Goal: Task Accomplishment & Management: Complete application form

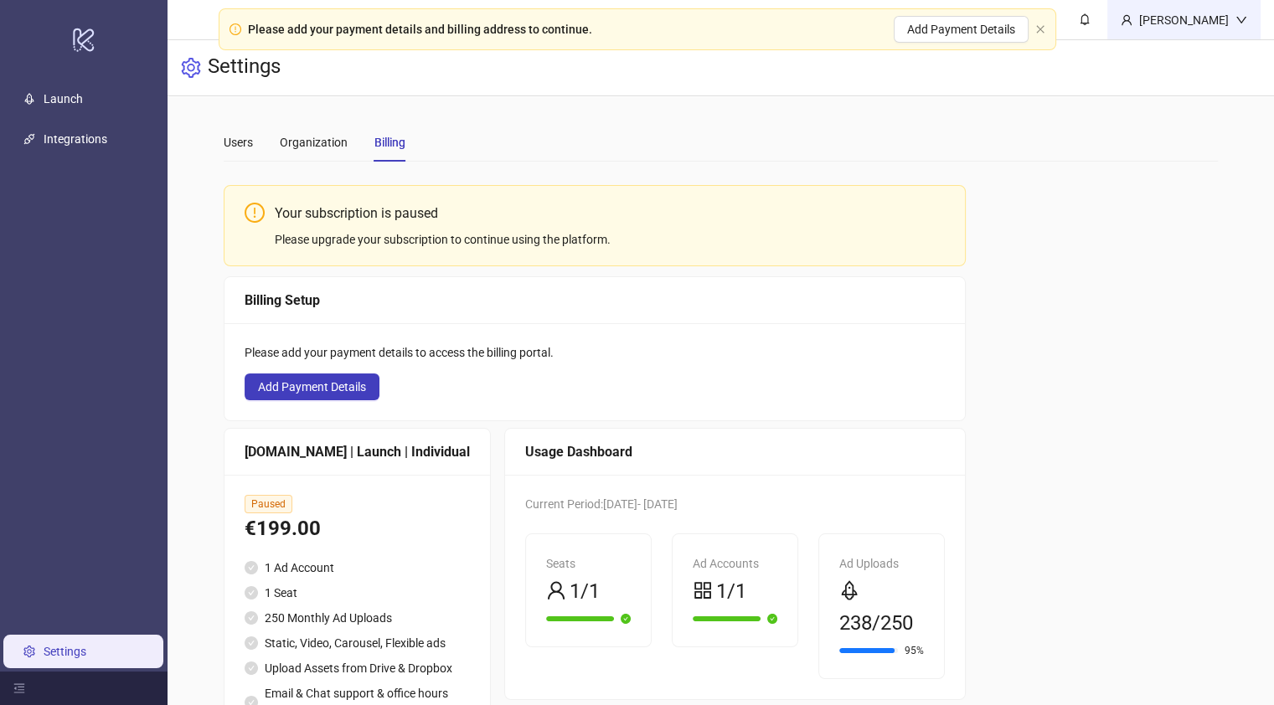
click at [1215, 13] on div "[PERSON_NAME]" at bounding box center [1184, 20] width 103 height 18
click at [1215, 53] on span "Logout" at bounding box center [1207, 59] width 80 height 18
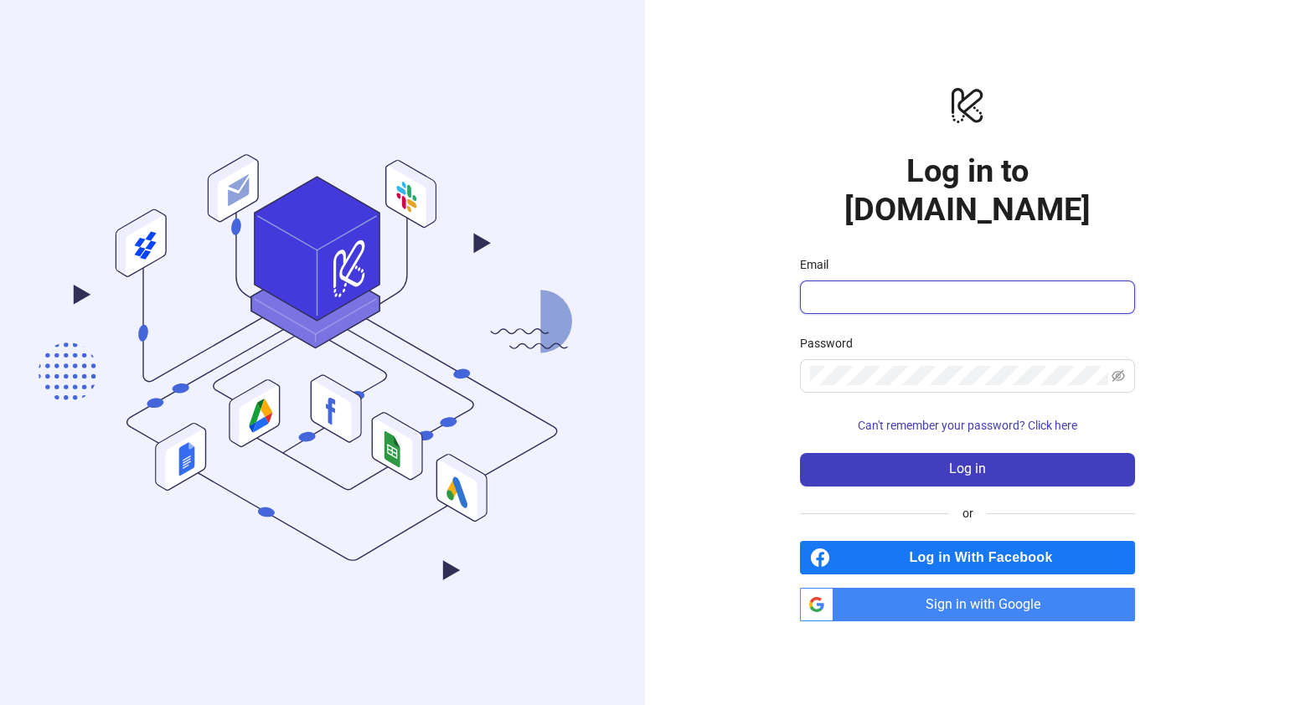
click at [922, 287] on input "Email" at bounding box center [966, 297] width 312 height 20
paste input "**********"
type input "**********"
click at [918, 369] on span at bounding box center [967, 376] width 335 height 34
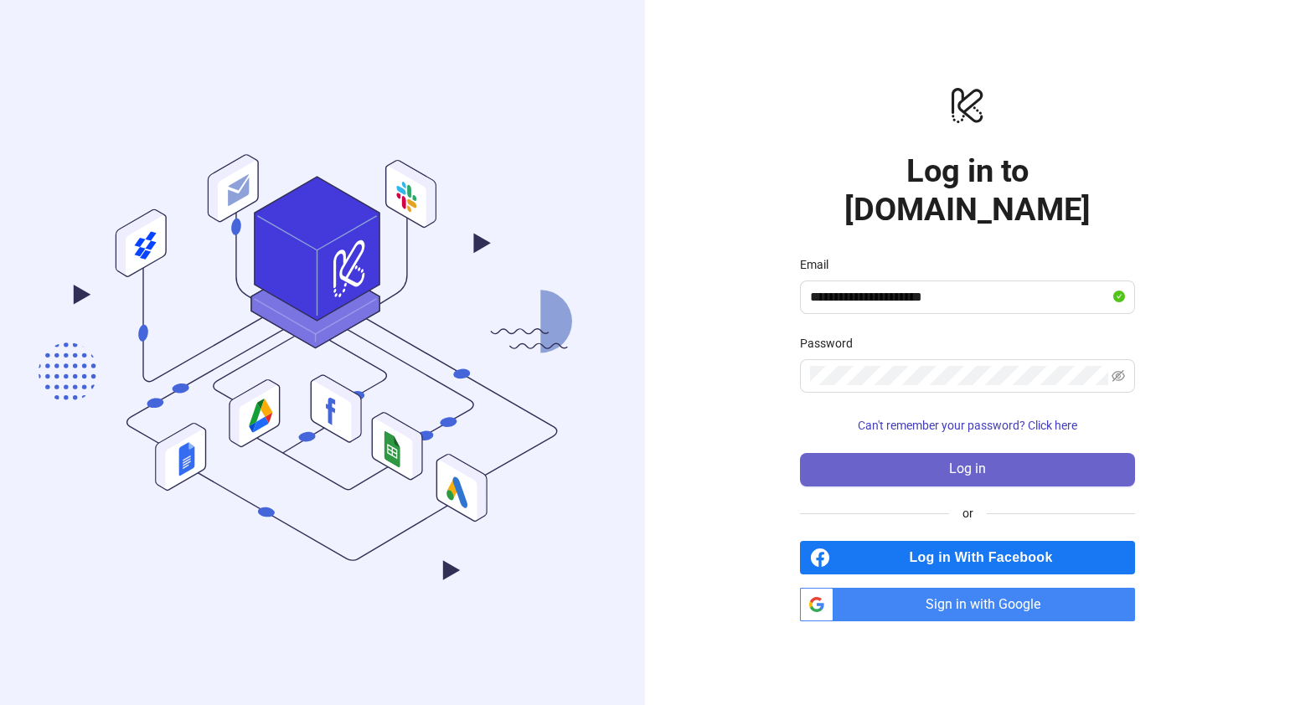
click at [944, 453] on button "Log in" at bounding box center [967, 470] width 335 height 34
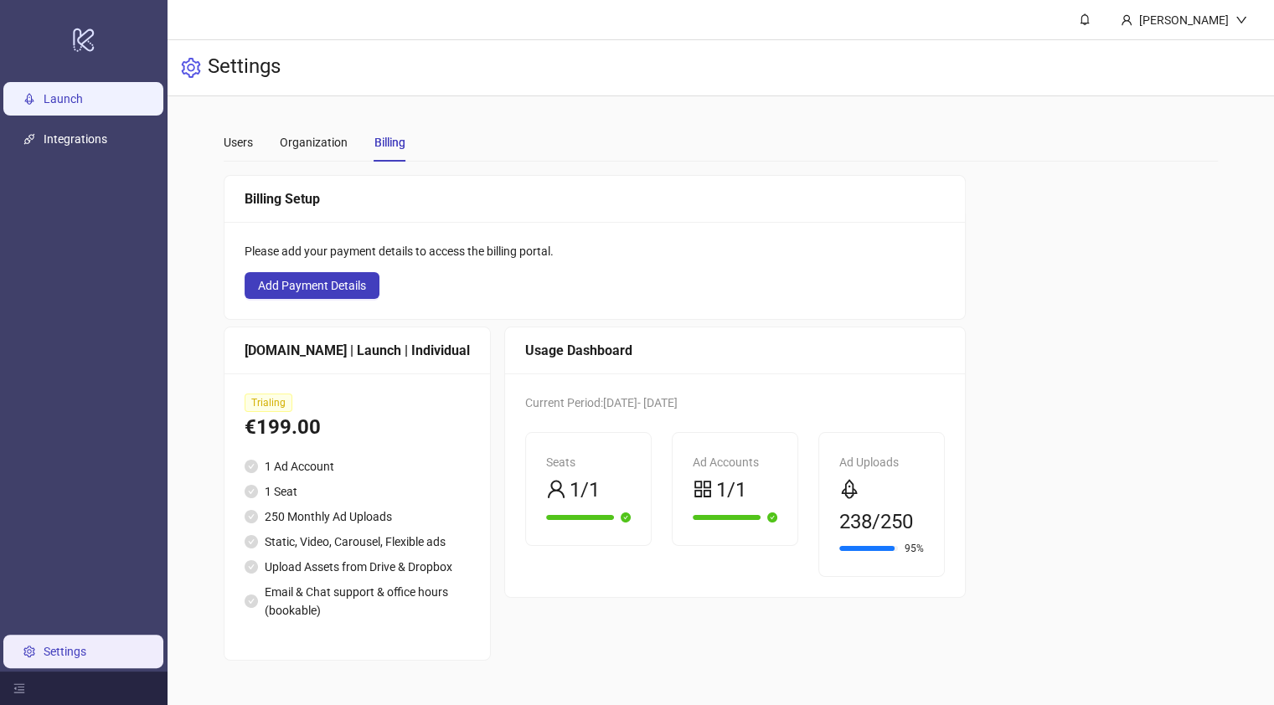
click at [59, 101] on link "Launch" at bounding box center [63, 98] width 39 height 13
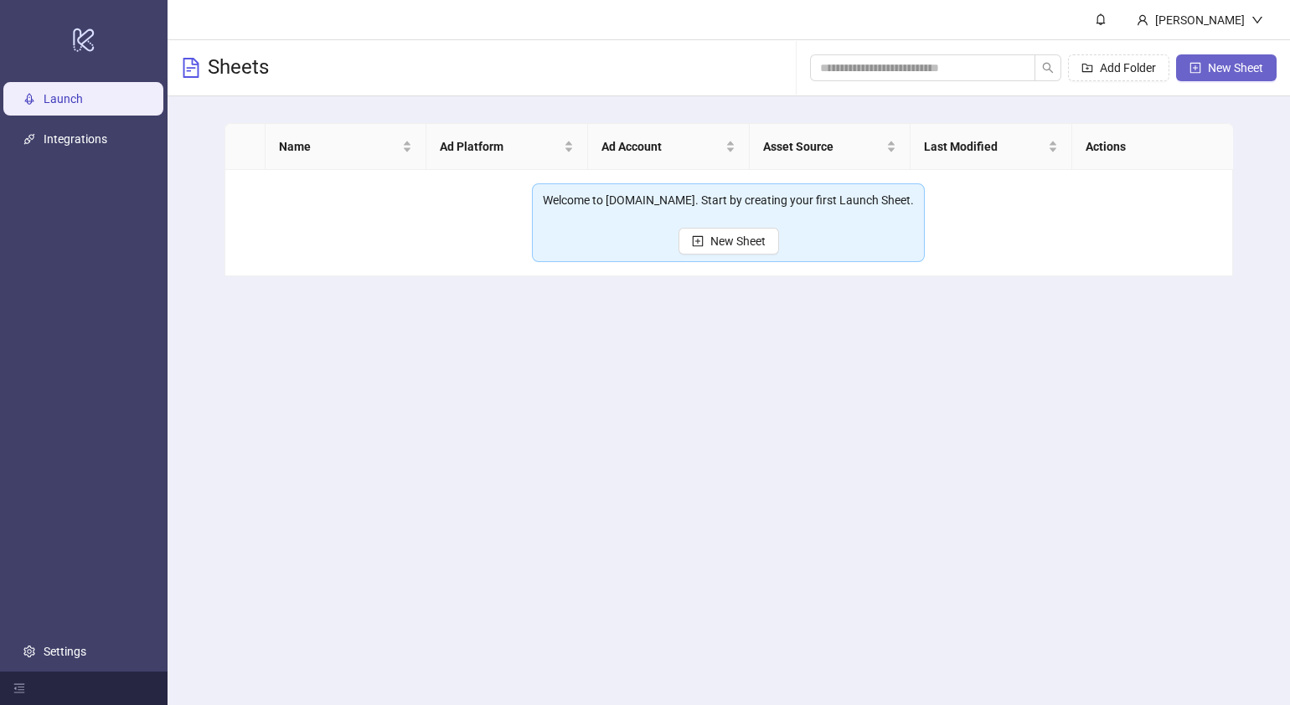
click at [1211, 71] on span "New Sheet" at bounding box center [1235, 67] width 55 height 13
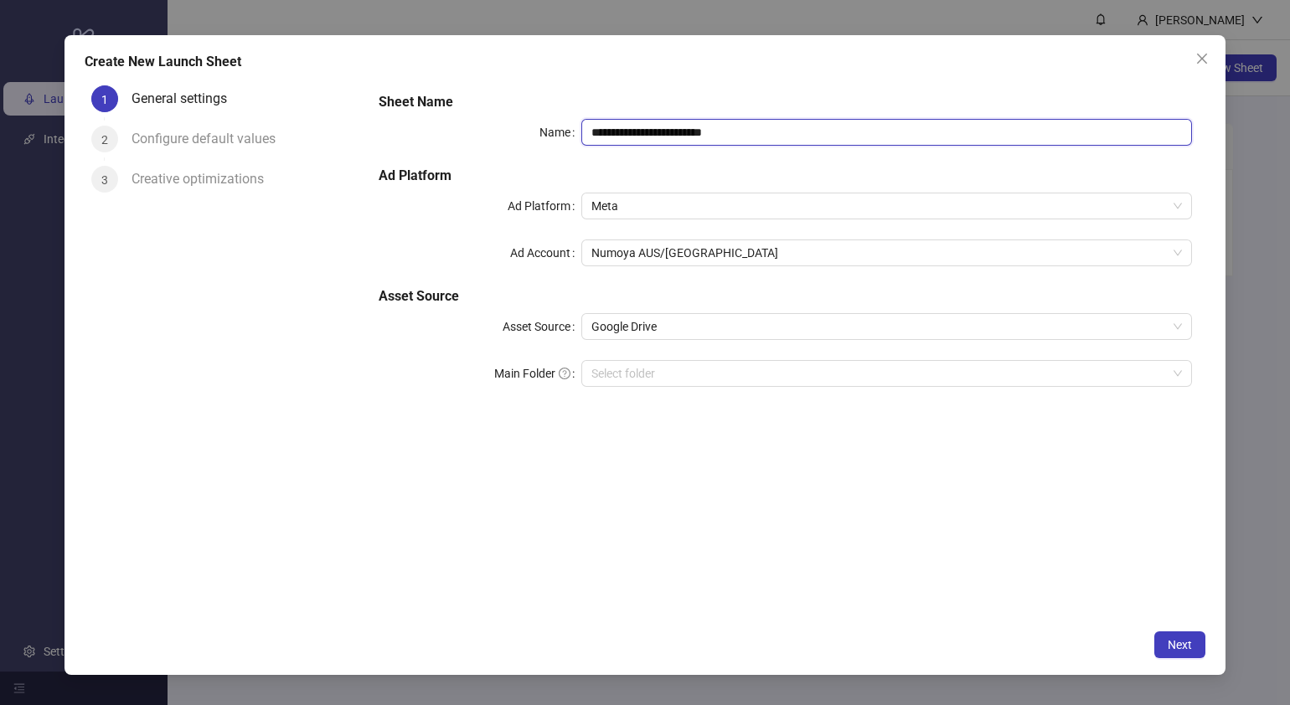
drag, startPoint x: 811, startPoint y: 134, endPoint x: 314, endPoint y: 124, distance: 496.9
click at [315, 124] on div "**********" at bounding box center [645, 350] width 1121 height 543
paste input "text"
type input "**********"
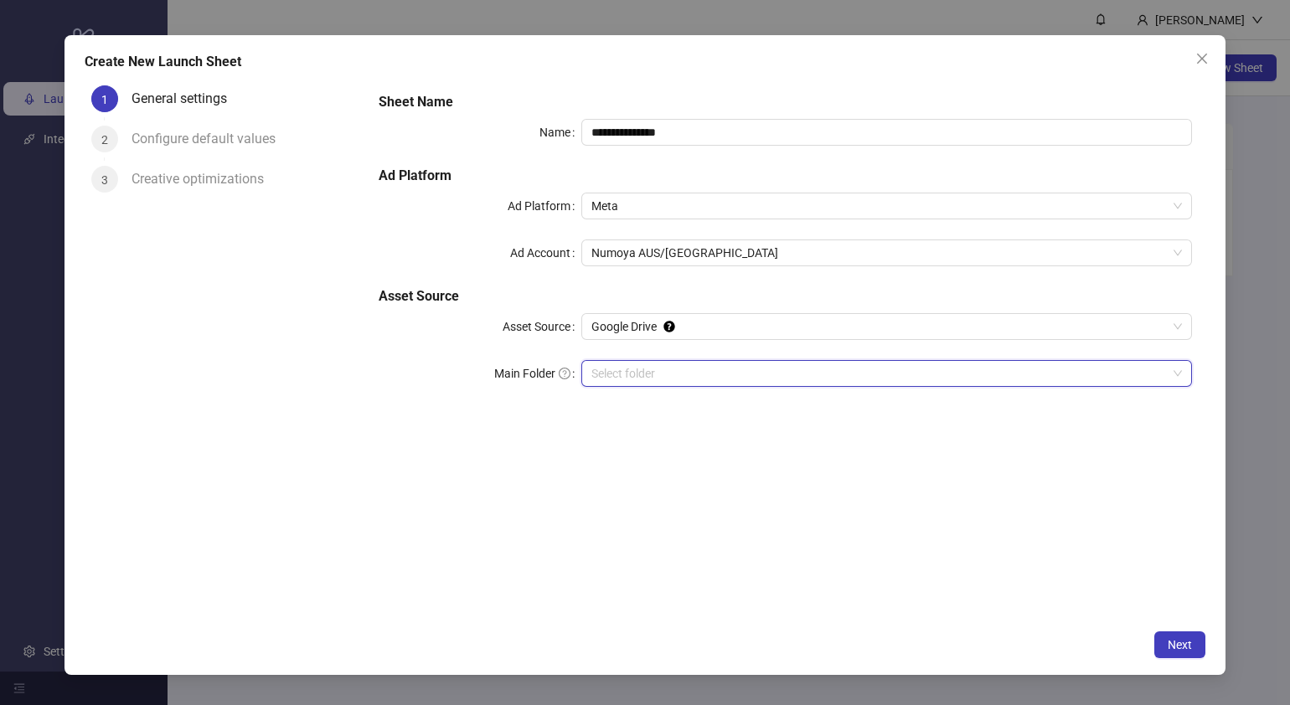
click at [684, 375] on input "Main Folder" at bounding box center [879, 373] width 576 height 25
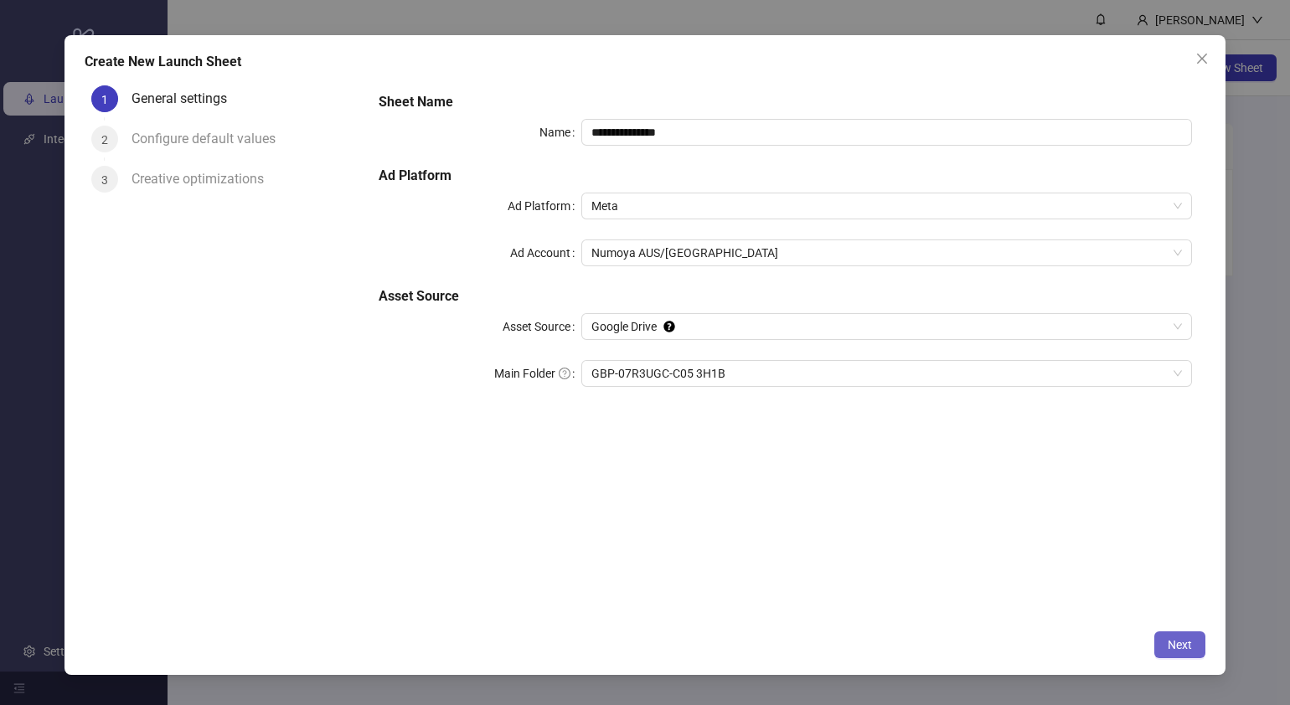
click at [1179, 651] on span "Next" at bounding box center [1180, 644] width 24 height 13
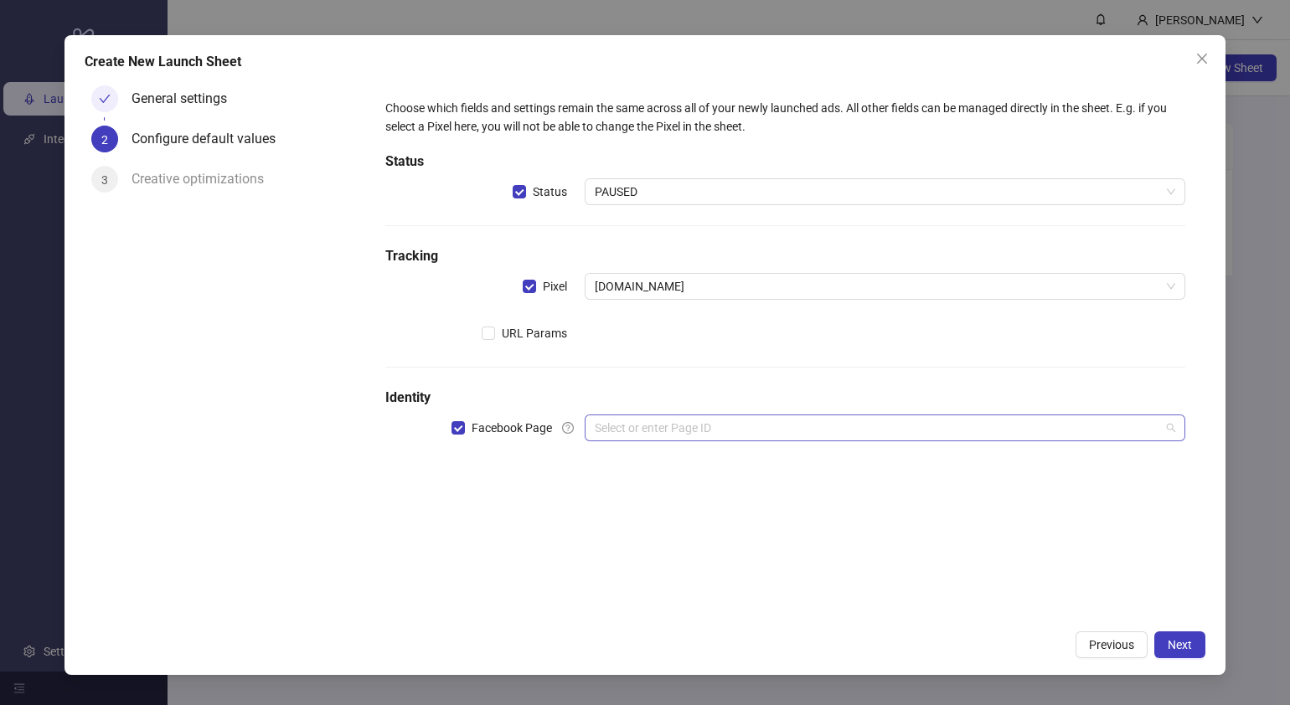
click at [646, 419] on input "search" at bounding box center [878, 428] width 566 height 25
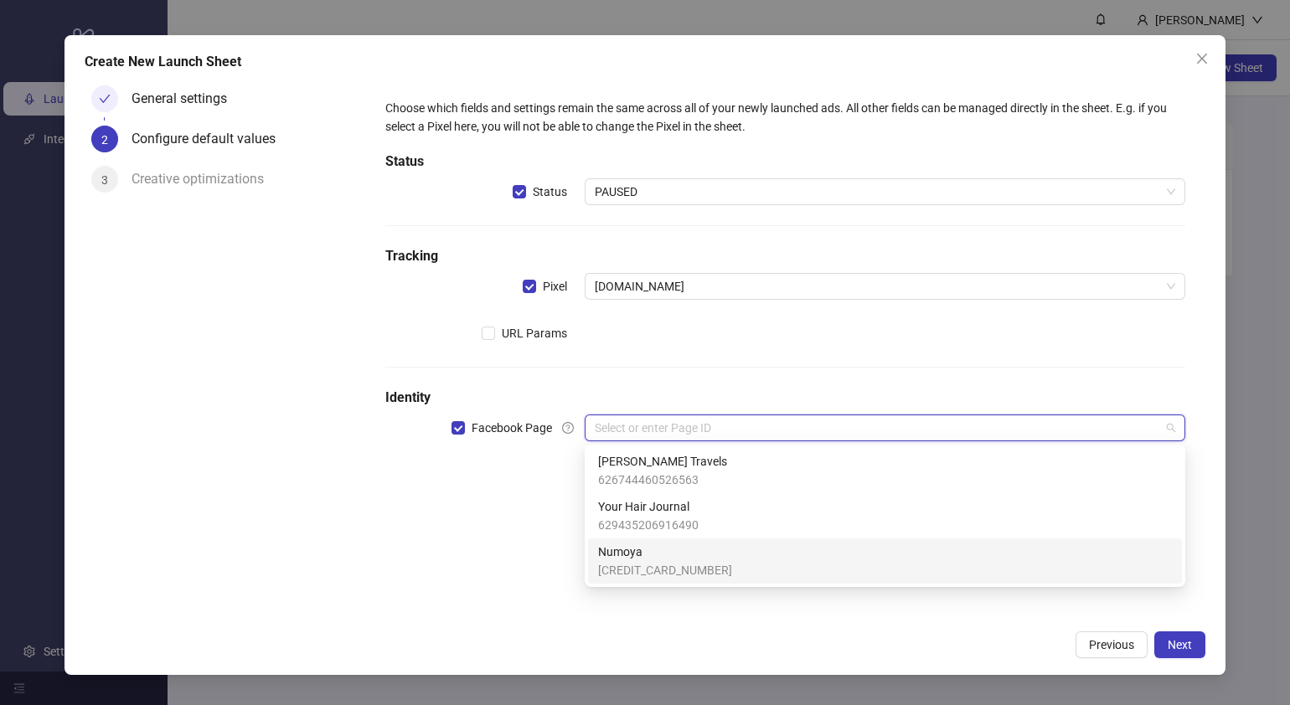
click at [635, 555] on span "Numoya" at bounding box center [665, 552] width 134 height 18
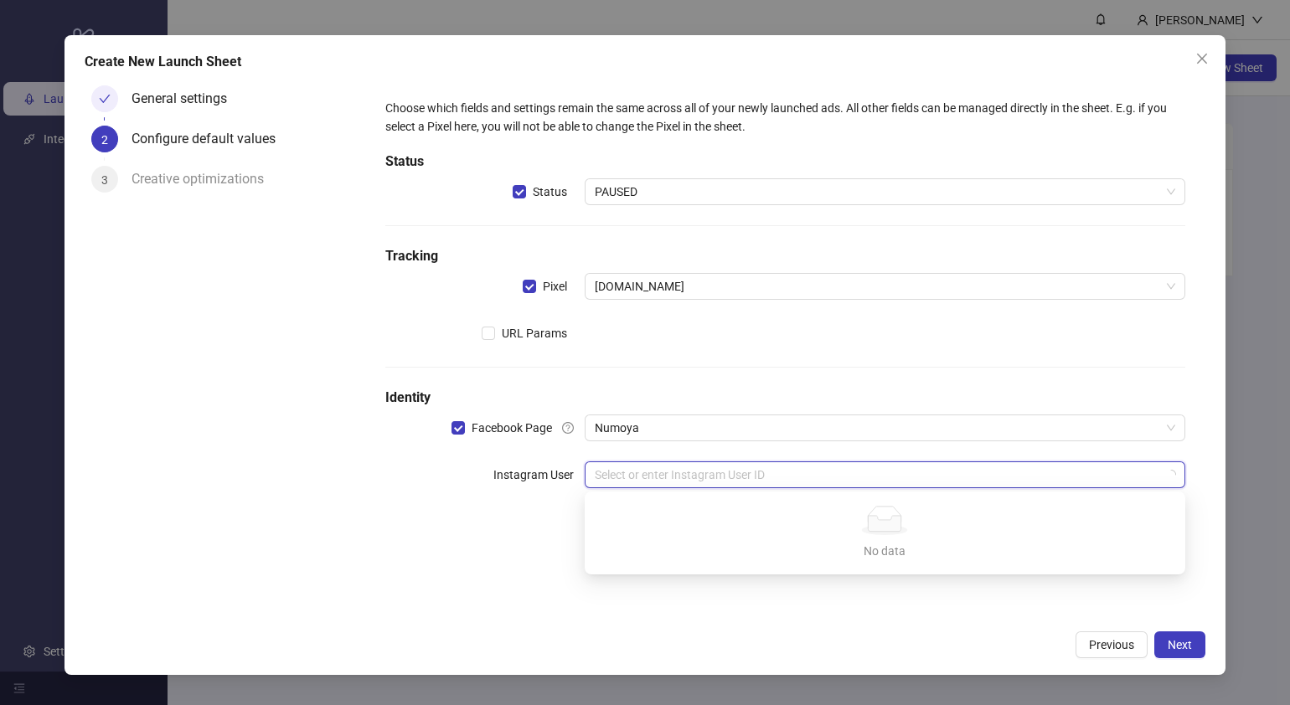
click at [678, 478] on input "search" at bounding box center [878, 474] width 566 height 25
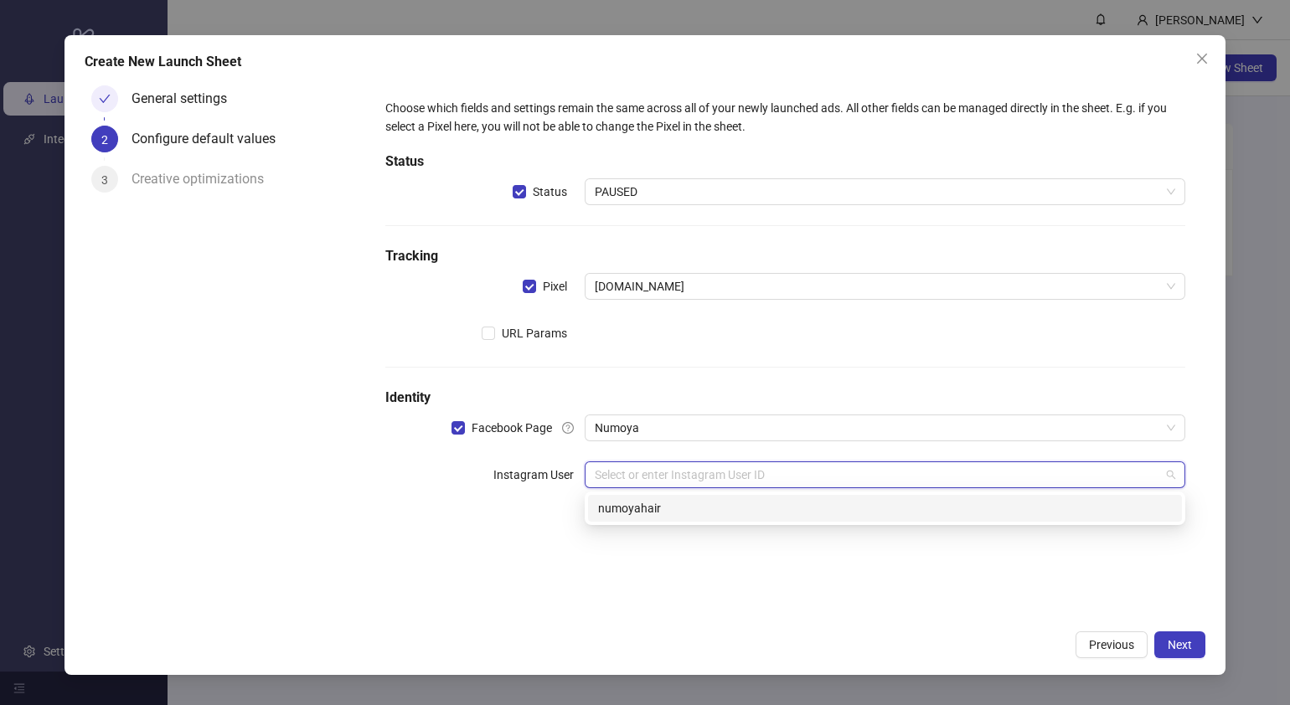
click at [791, 514] on div "numoyahair" at bounding box center [885, 508] width 574 height 18
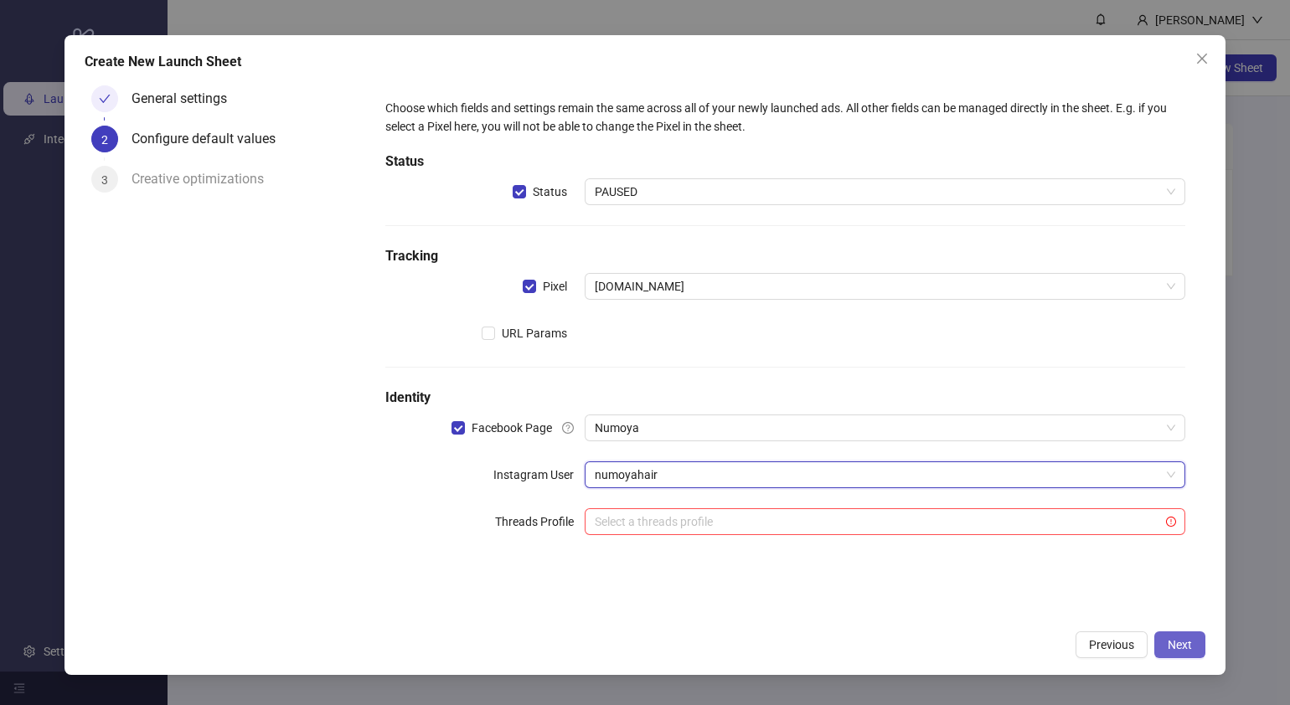
click at [1180, 641] on span "Next" at bounding box center [1180, 644] width 24 height 13
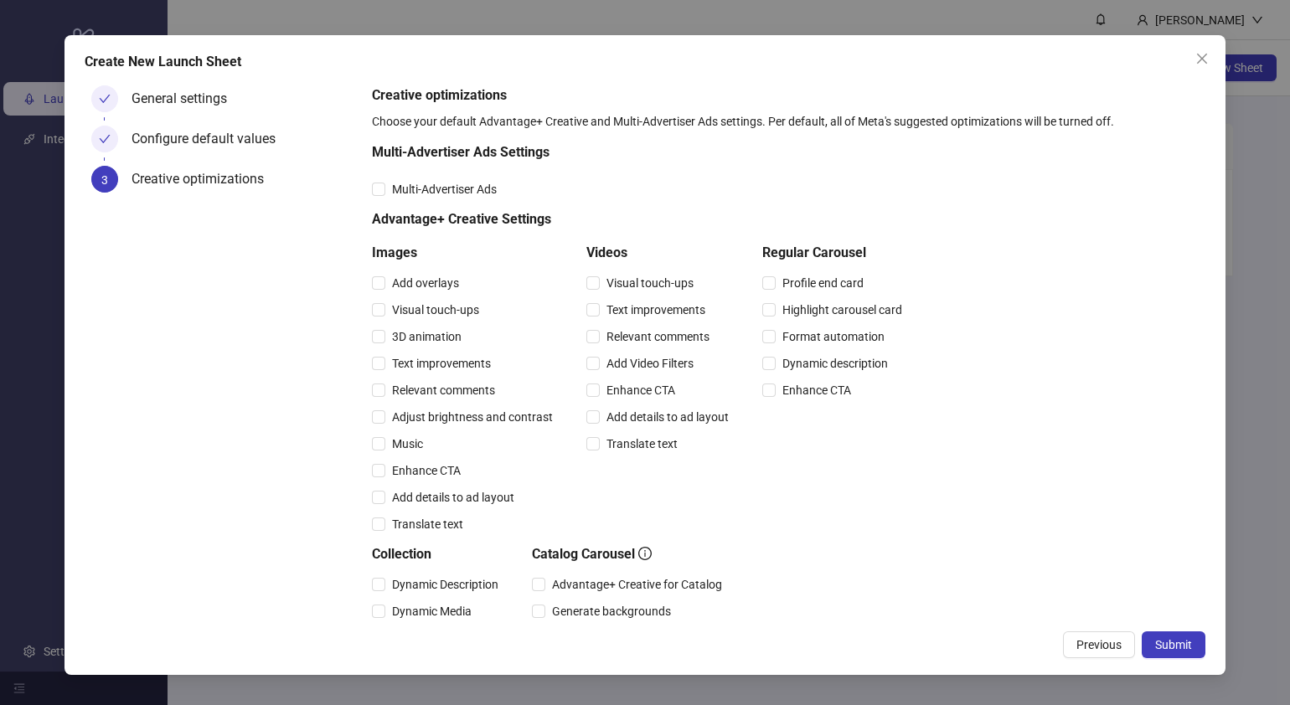
click at [1180, 641] on span "Submit" at bounding box center [1173, 644] width 37 height 13
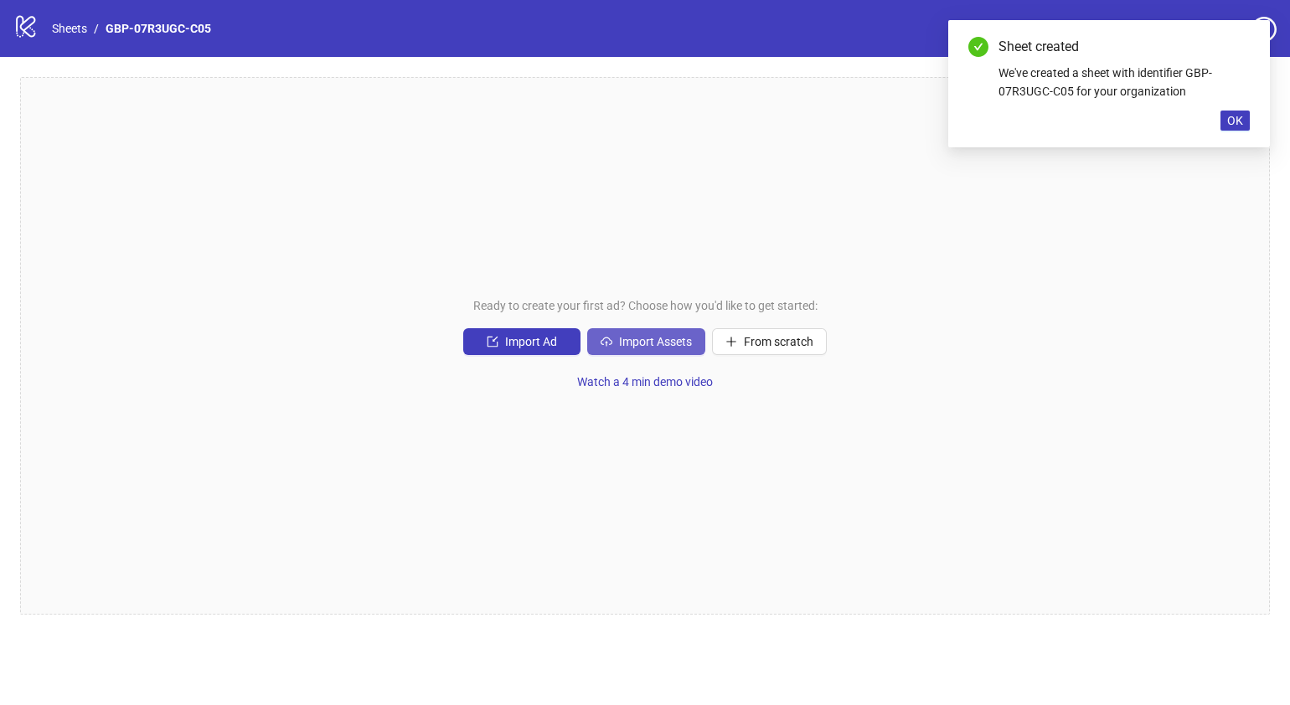
click at [677, 343] on span "Import Assets" at bounding box center [655, 341] width 73 height 13
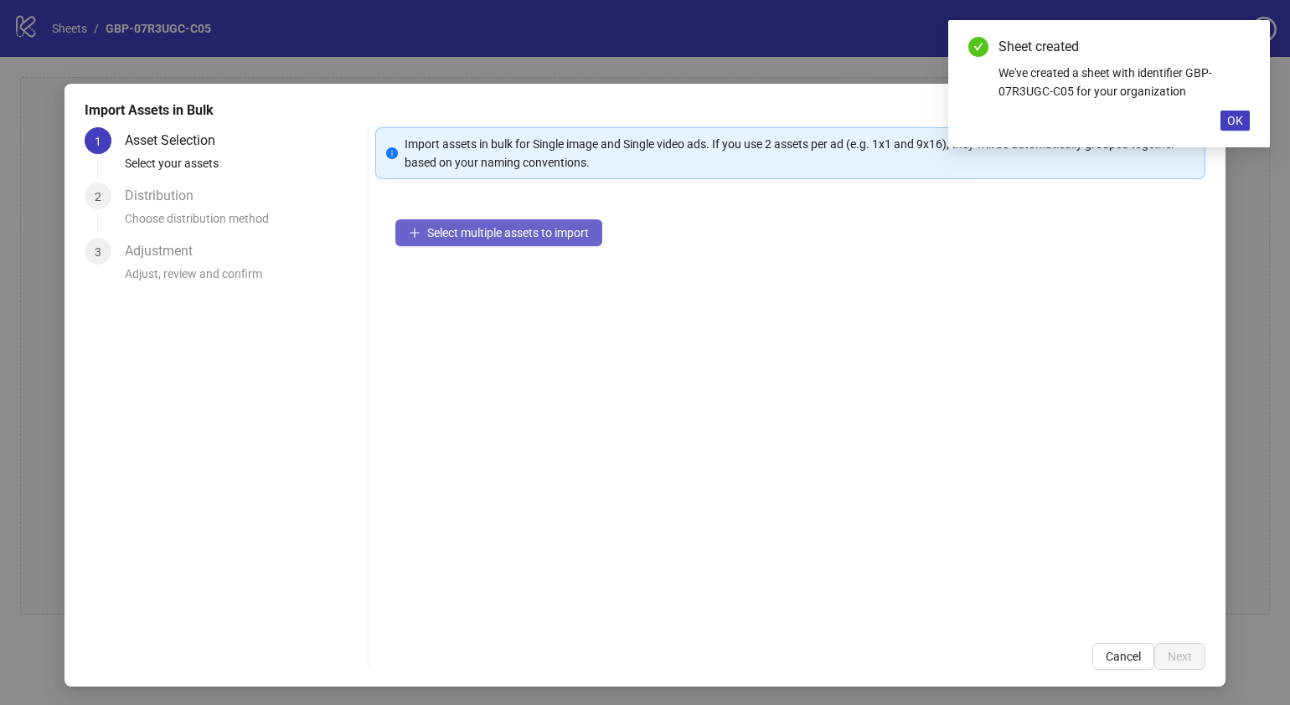
click at [550, 224] on button "Select multiple assets to import" at bounding box center [498, 232] width 207 height 27
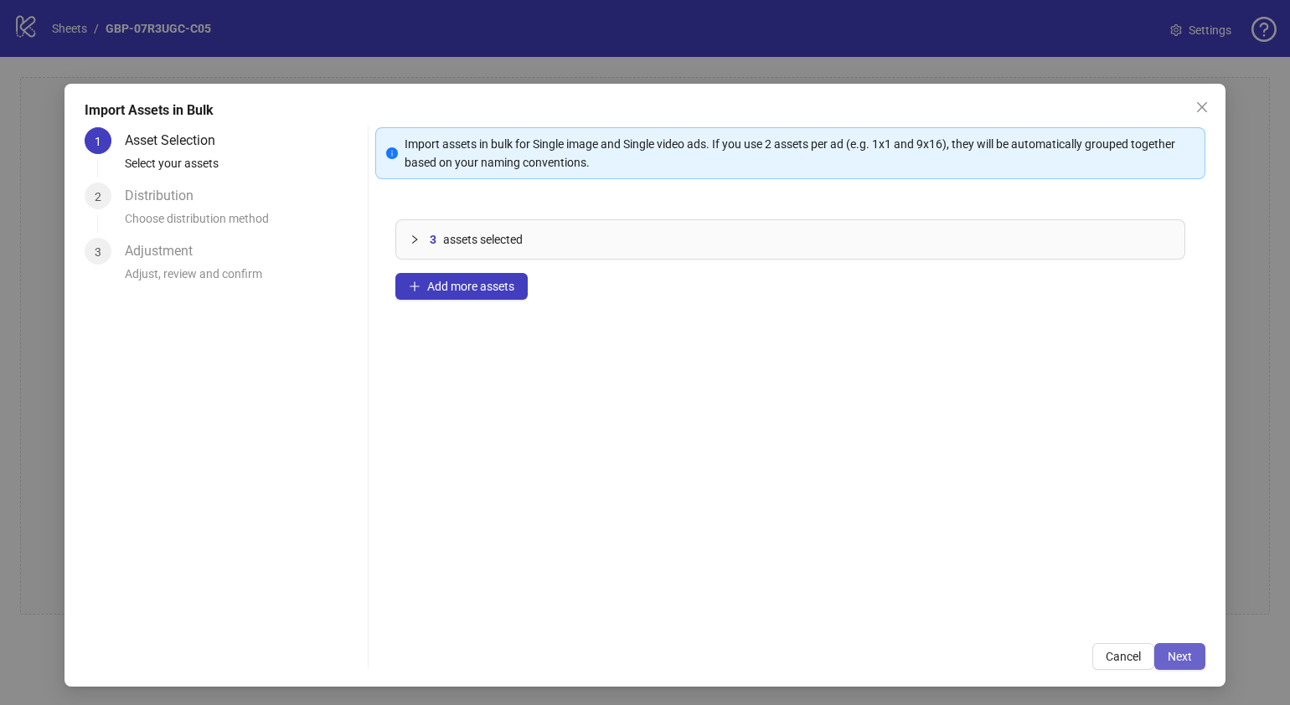
click at [1175, 654] on span "Next" at bounding box center [1180, 656] width 24 height 13
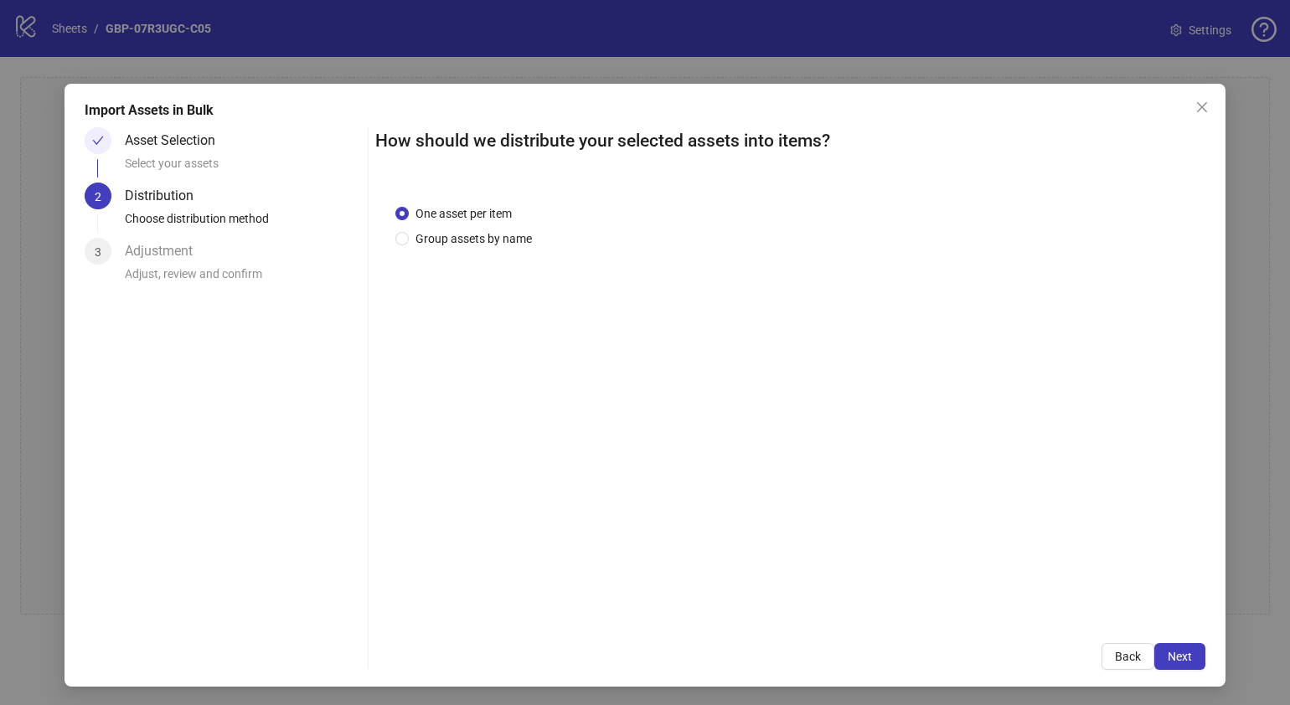
click at [1175, 654] on span "Next" at bounding box center [1180, 656] width 24 height 13
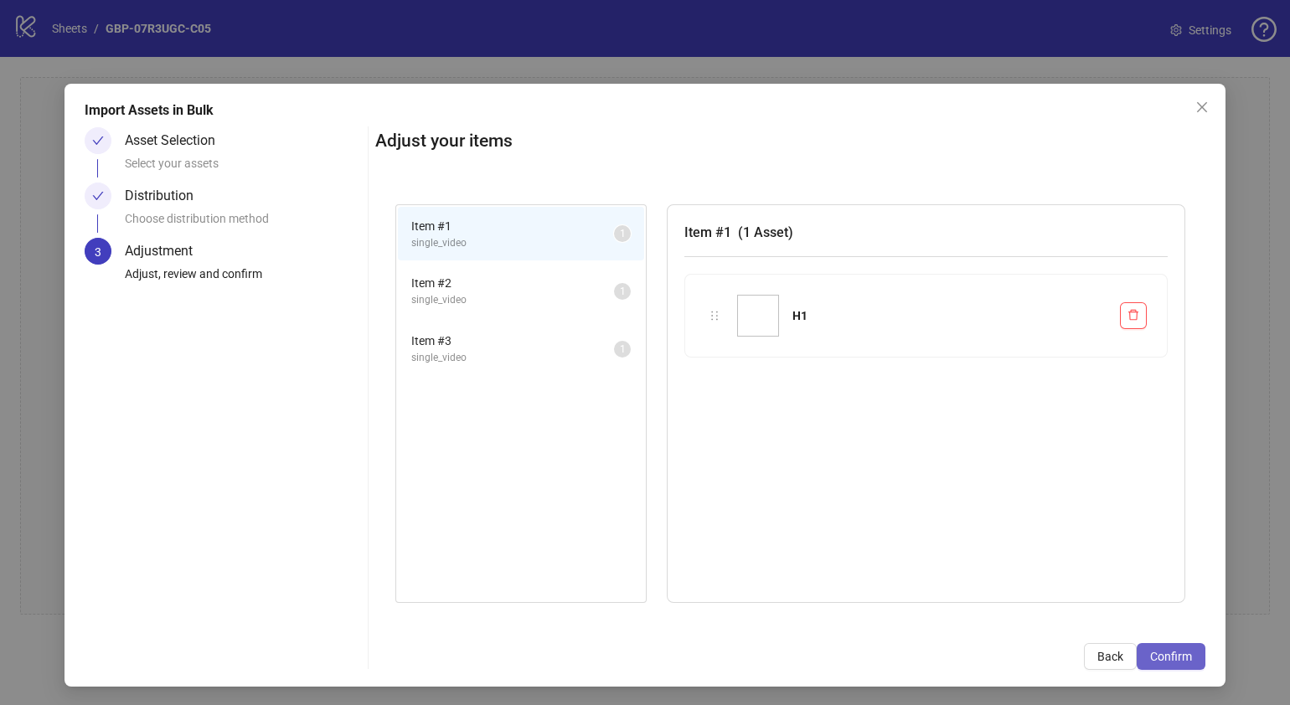
click at [1150, 652] on span "Confirm" at bounding box center [1171, 656] width 42 height 13
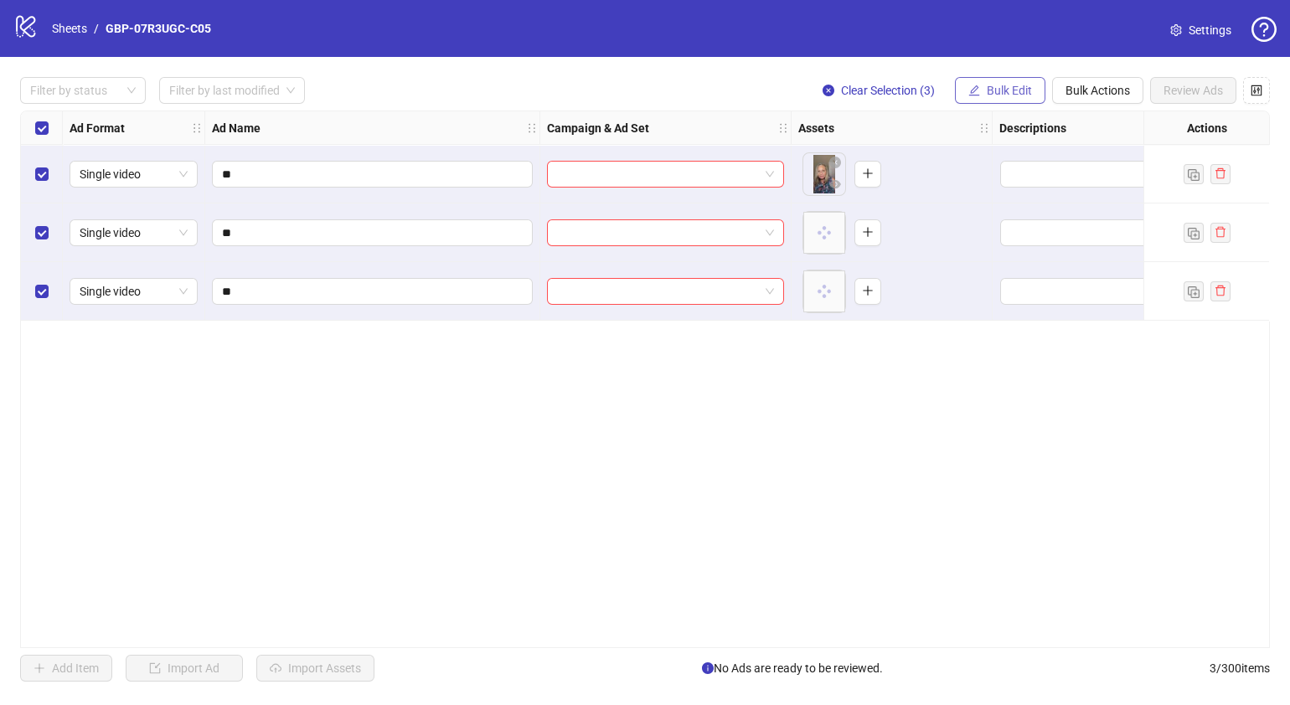
click at [1020, 84] on span "Bulk Edit" at bounding box center [1009, 90] width 45 height 13
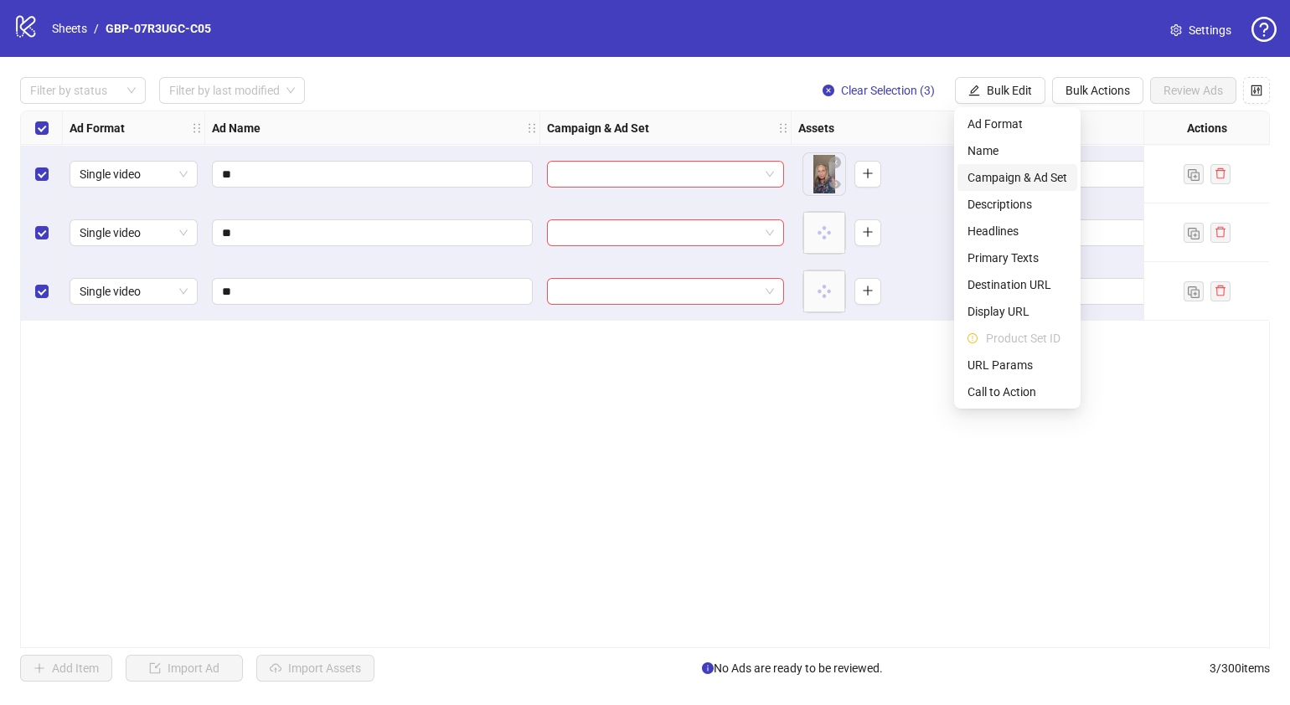
click at [1011, 184] on span "Campaign & Ad Set" at bounding box center [1018, 177] width 100 height 18
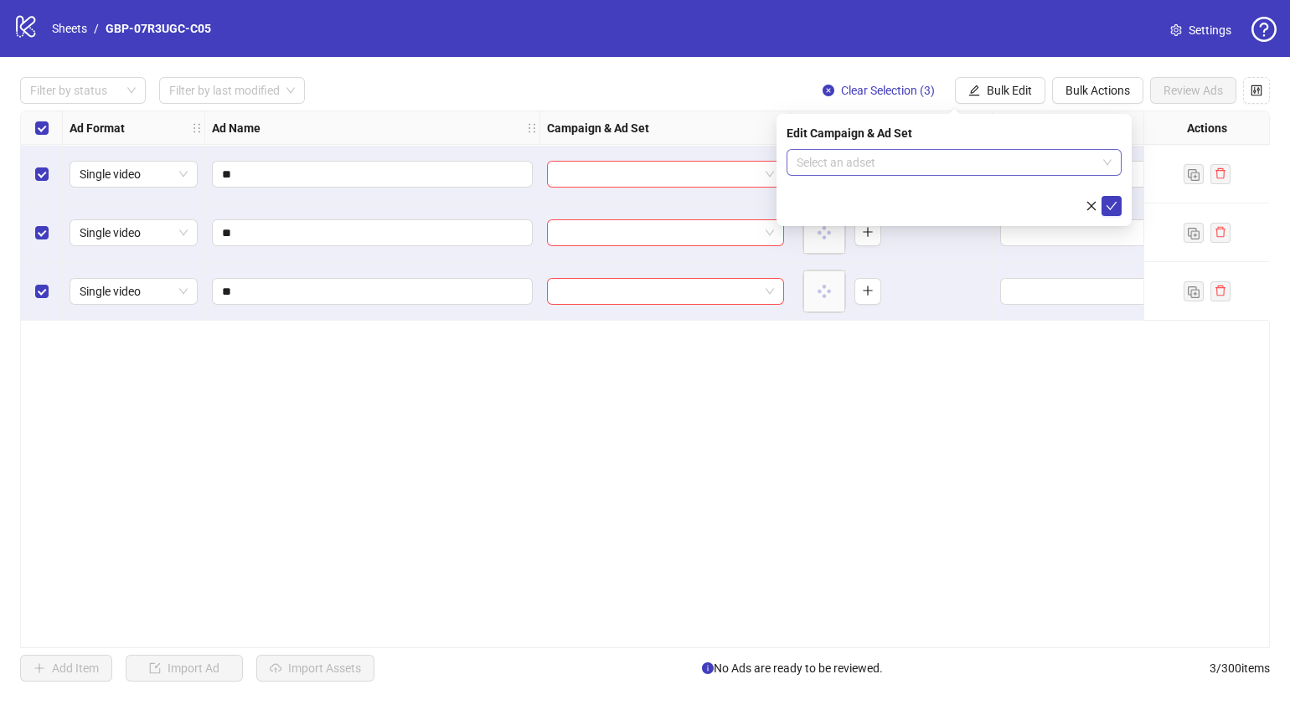
click at [1111, 165] on span at bounding box center [954, 162] width 315 height 25
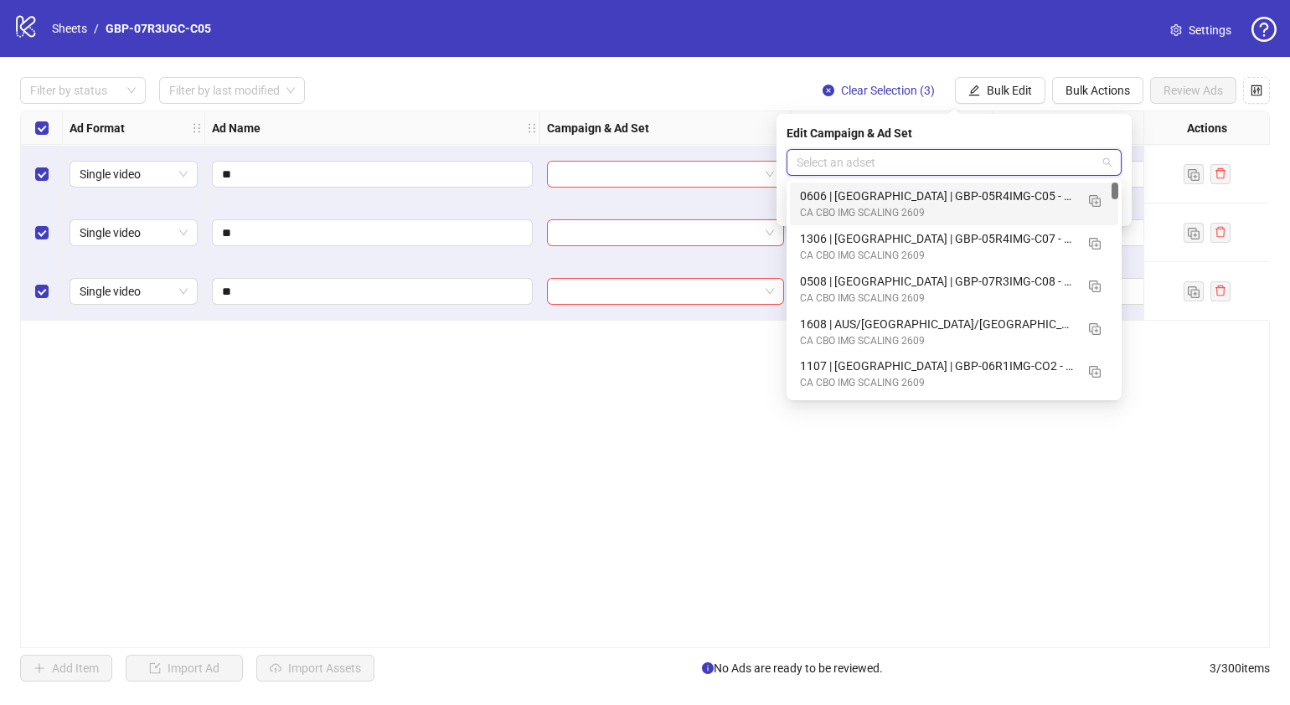
drag, startPoint x: 1116, startPoint y: 193, endPoint x: 1116, endPoint y: 177, distance: 15.9
click at [1116, 177] on body "logo/logo-mobile Sheets / GBP-07R3UGC-C05 Settings Filter by status Filter by l…" at bounding box center [645, 352] width 1290 height 705
click at [930, 171] on input "search" at bounding box center [947, 162] width 300 height 25
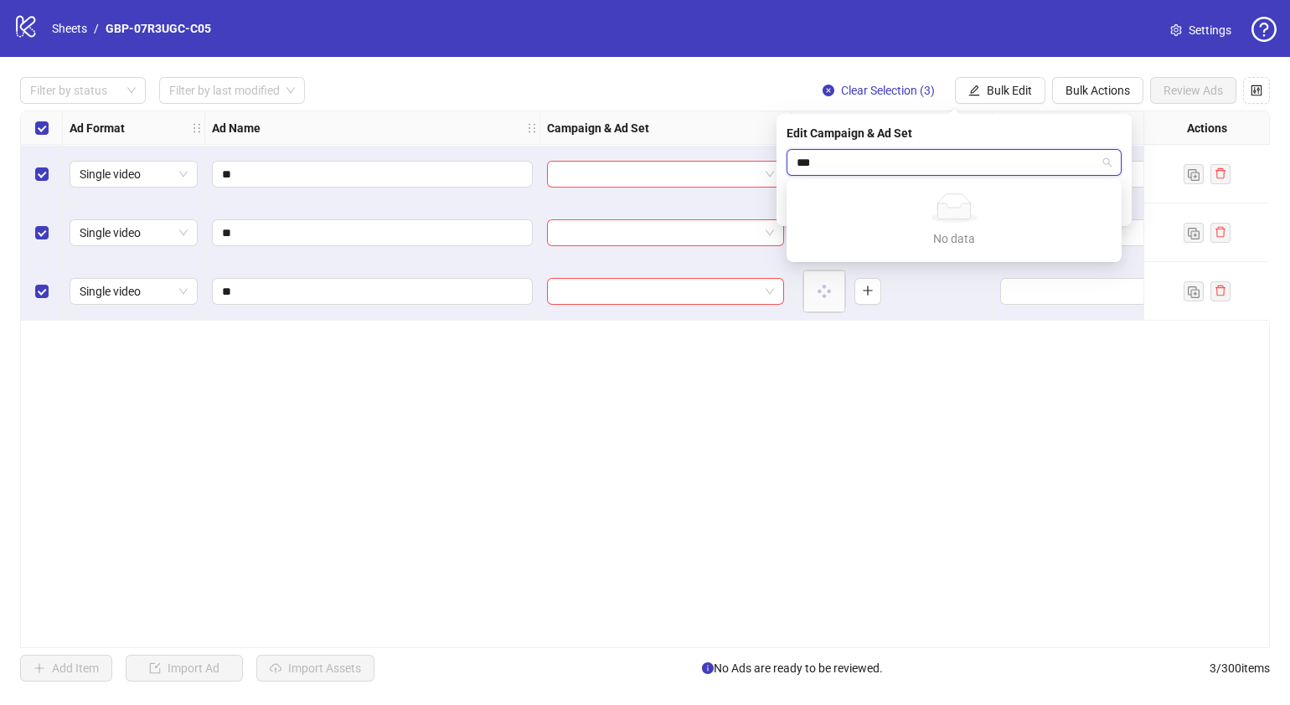
type input "****"
drag, startPoint x: 1024, startPoint y: 156, endPoint x: 539, endPoint y: 194, distance: 486.5
click at [540, 194] on body "logo/logo-mobile Sheets / GBP-07R3UGC-C05 Settings Filter by status Filter by l…" at bounding box center [645, 352] width 1290 height 705
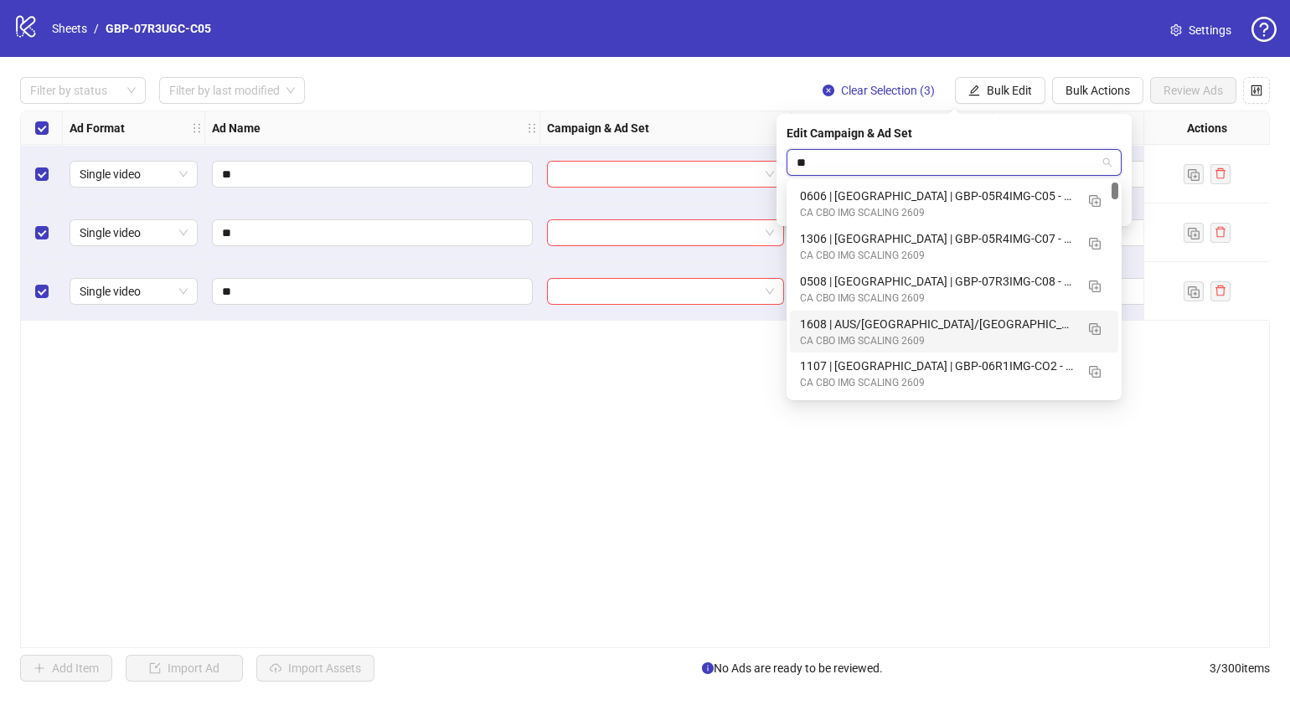
type input "*"
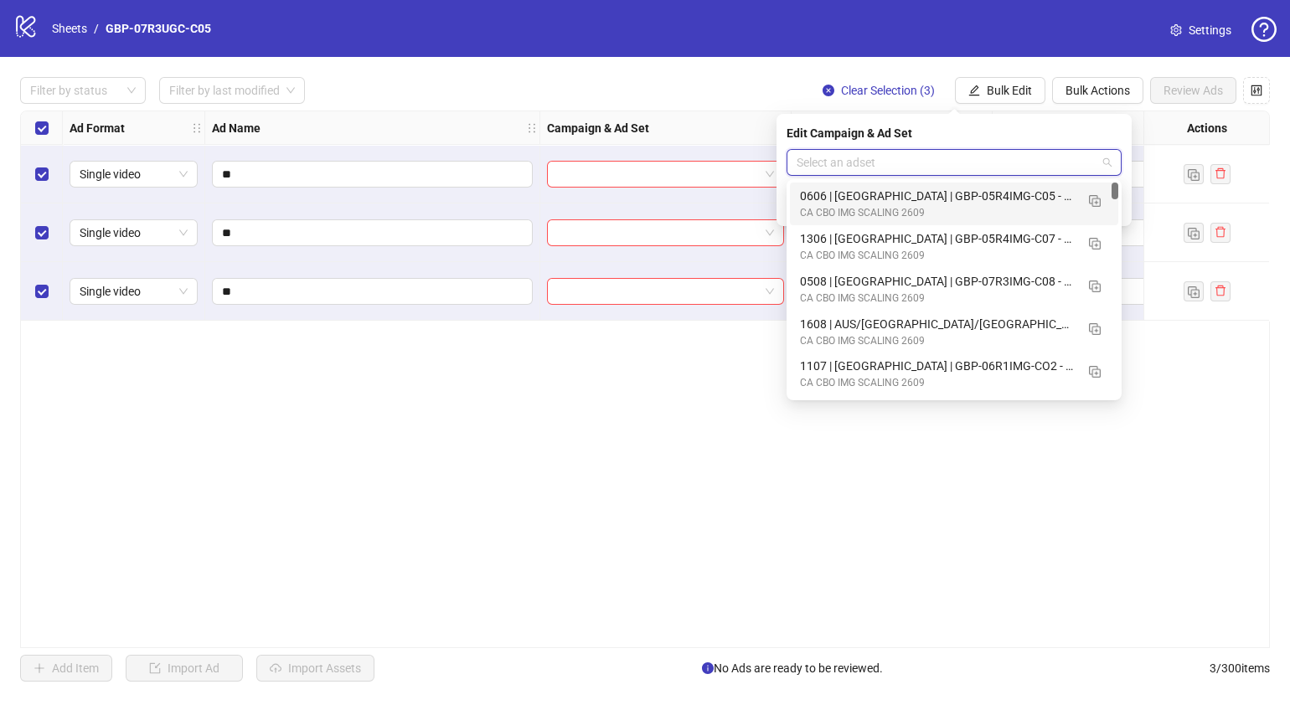
click at [1120, 184] on div "120232627404660185 120232627404580185 0606 | [GEOGRAPHIC_DATA] | GBP-05R4IMG-C0…" at bounding box center [954, 289] width 335 height 221
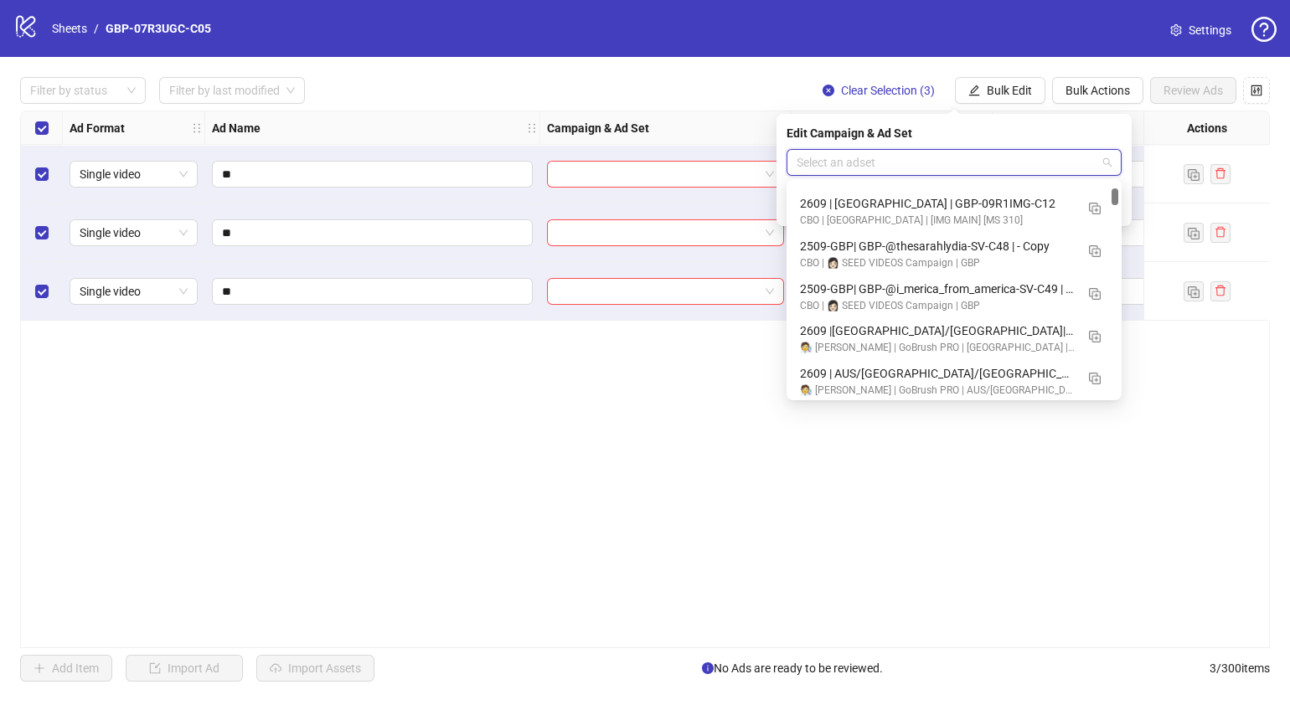
scroll to position [1114, 0]
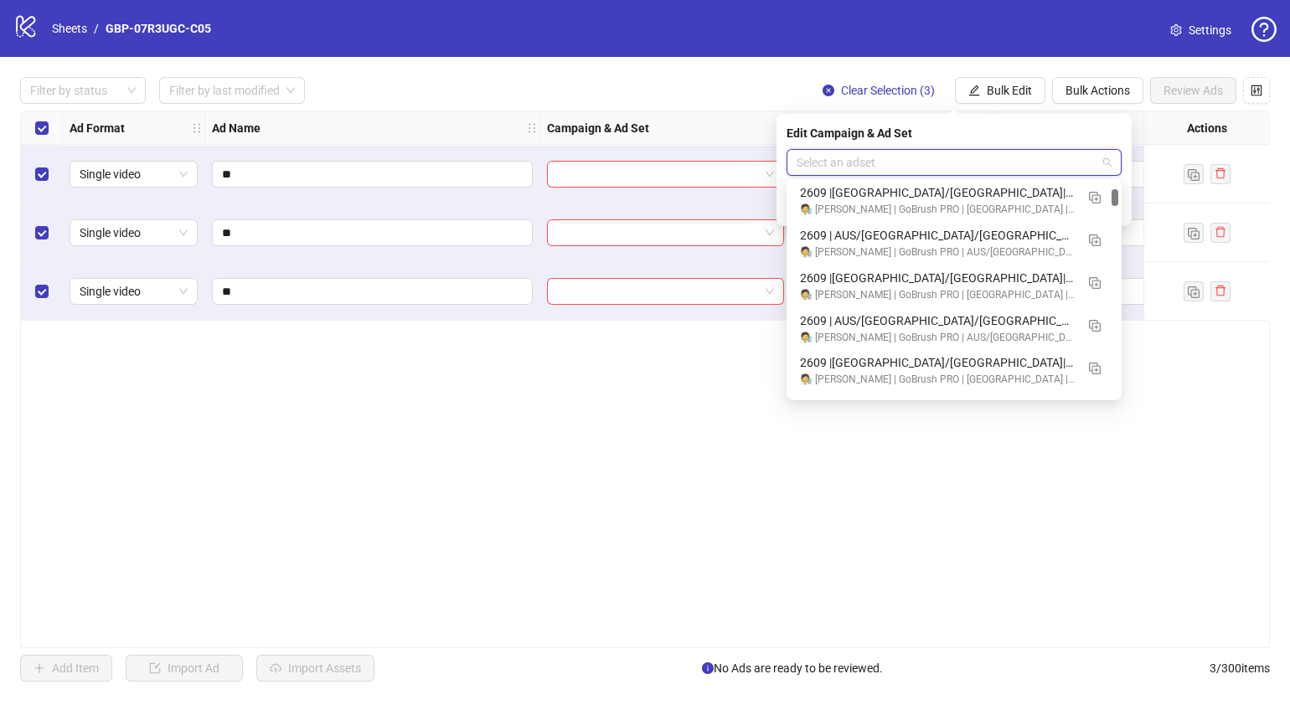
click at [1118, 202] on div at bounding box center [1115, 197] width 7 height 17
click at [1093, 238] on img "button" at bounding box center [1095, 241] width 12 height 12
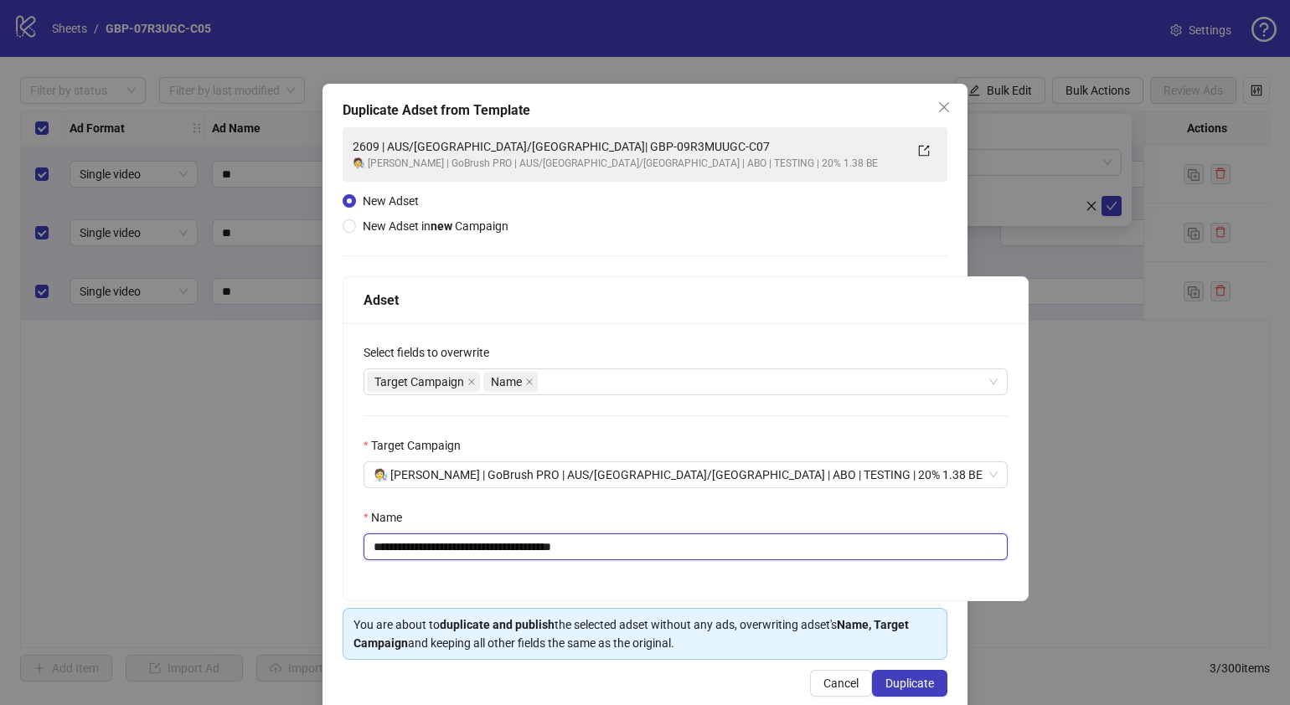
drag, startPoint x: 674, startPoint y: 555, endPoint x: 476, endPoint y: 555, distance: 197.7
click at [476, 555] on input "**********" at bounding box center [686, 547] width 644 height 27
paste input "text"
paste input "**********"
type input "**********"
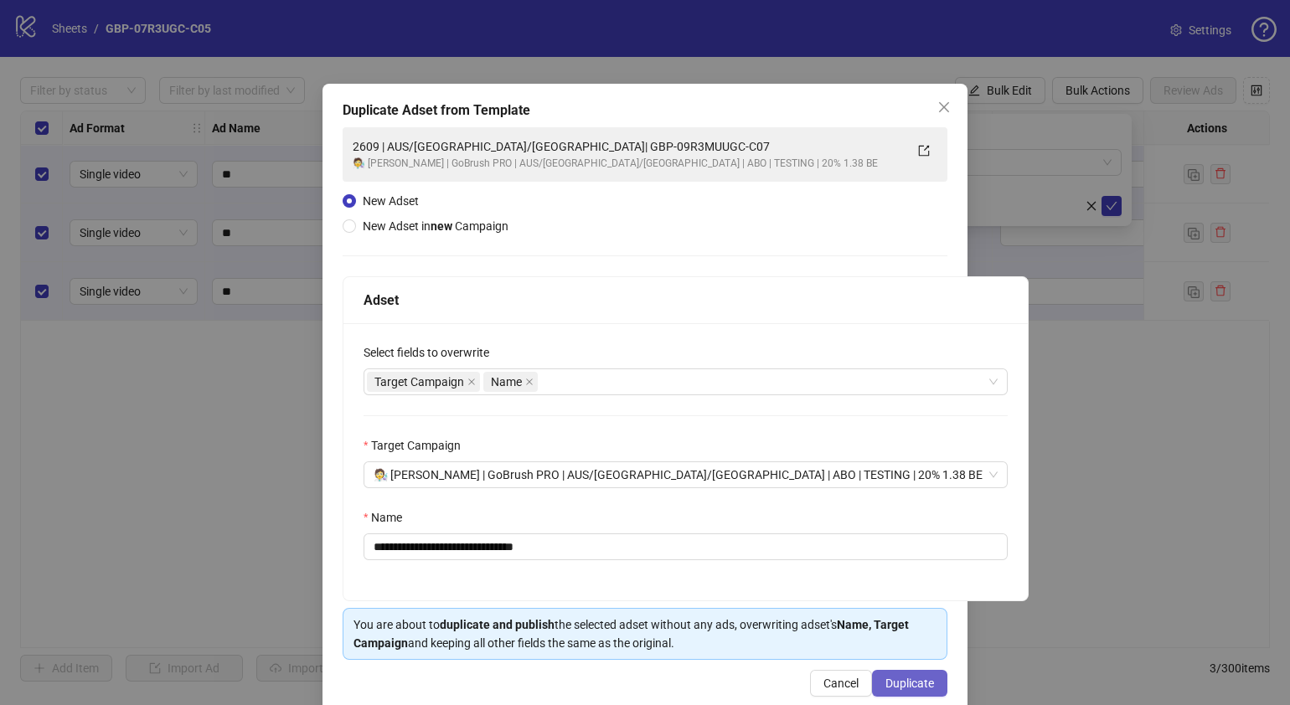
click at [910, 683] on span "Duplicate" at bounding box center [910, 683] width 49 height 13
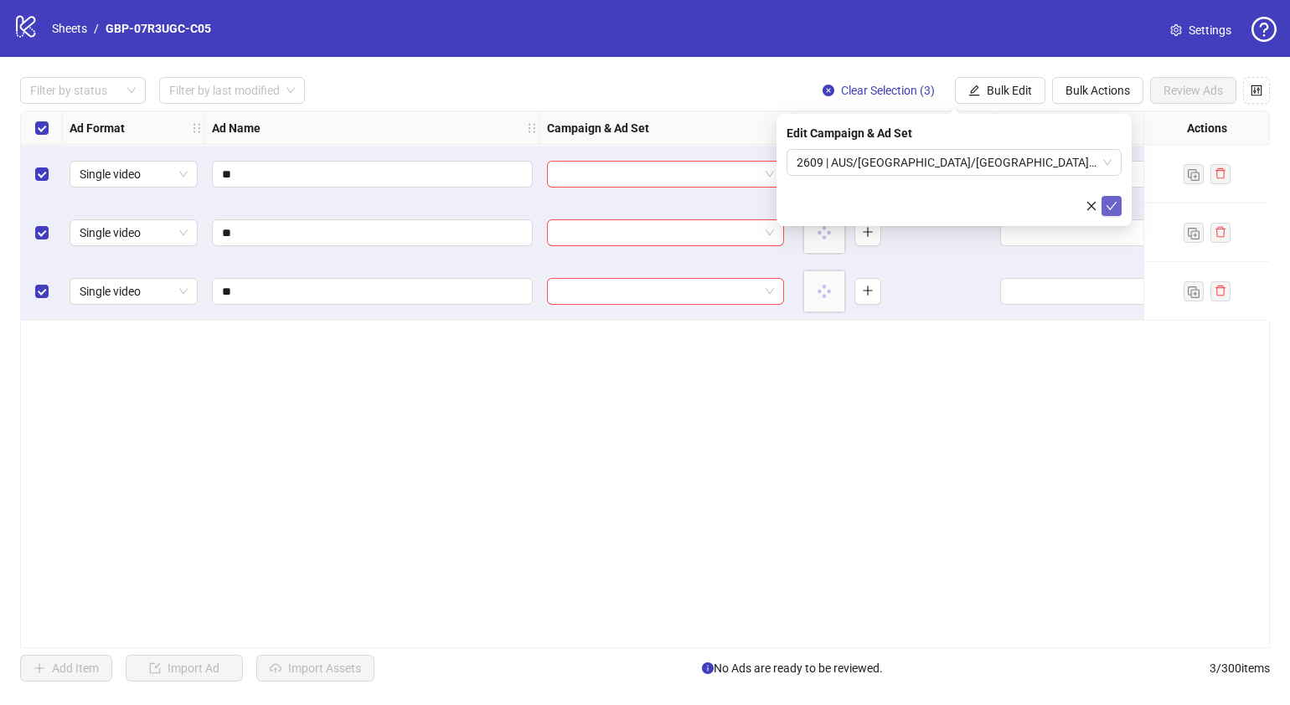
click at [1110, 204] on icon "check" at bounding box center [1112, 206] width 12 height 12
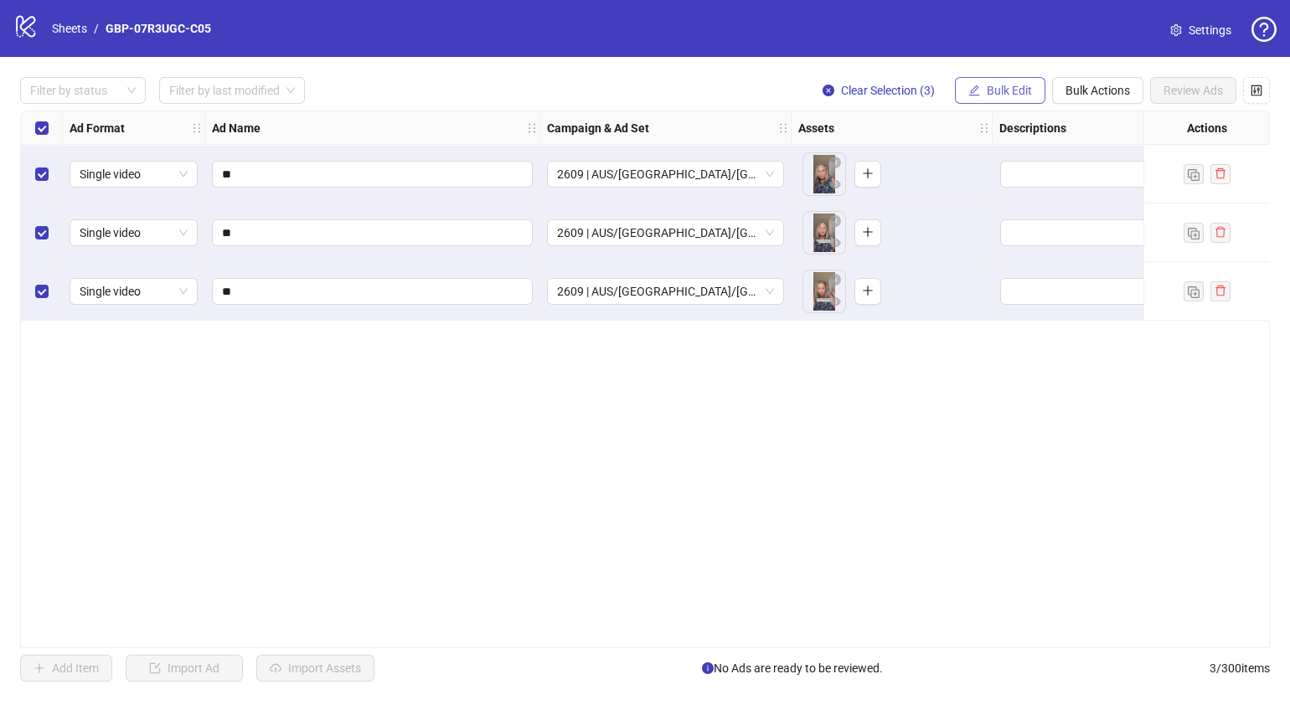
click at [997, 93] on span "Bulk Edit" at bounding box center [1009, 90] width 45 height 13
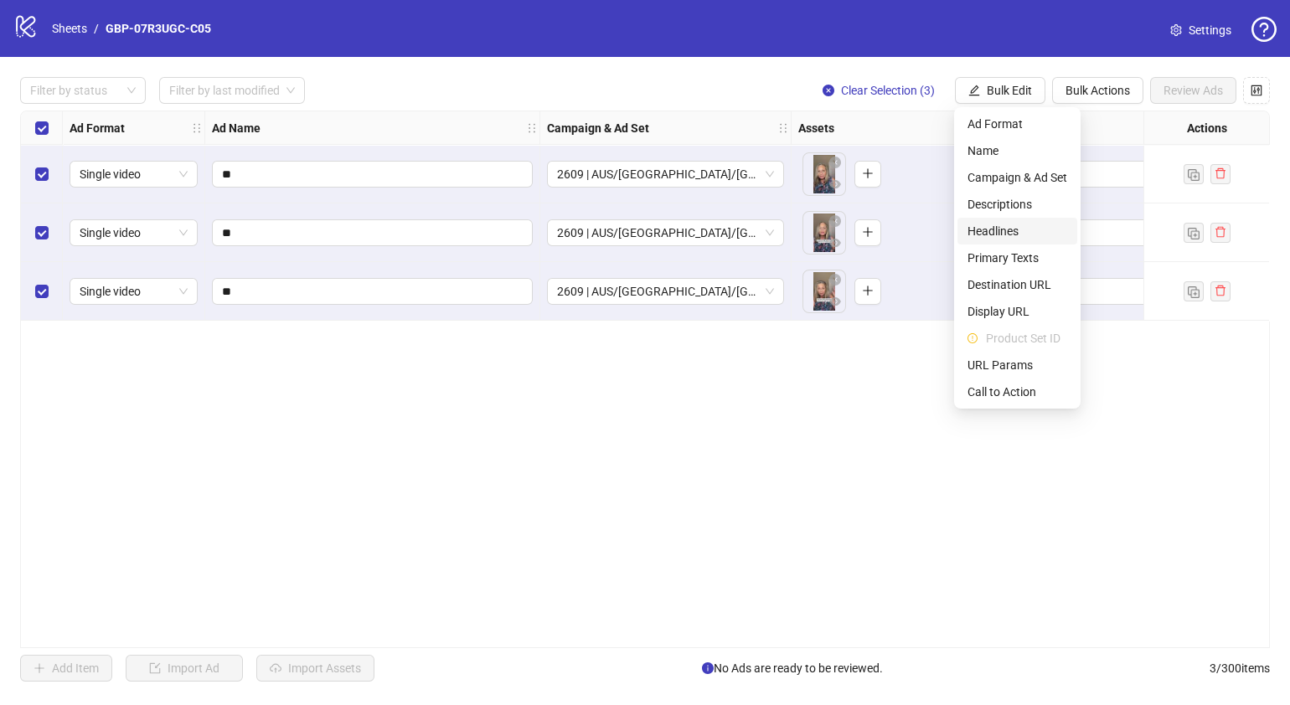
click at [997, 230] on span "Headlines" at bounding box center [1018, 231] width 100 height 18
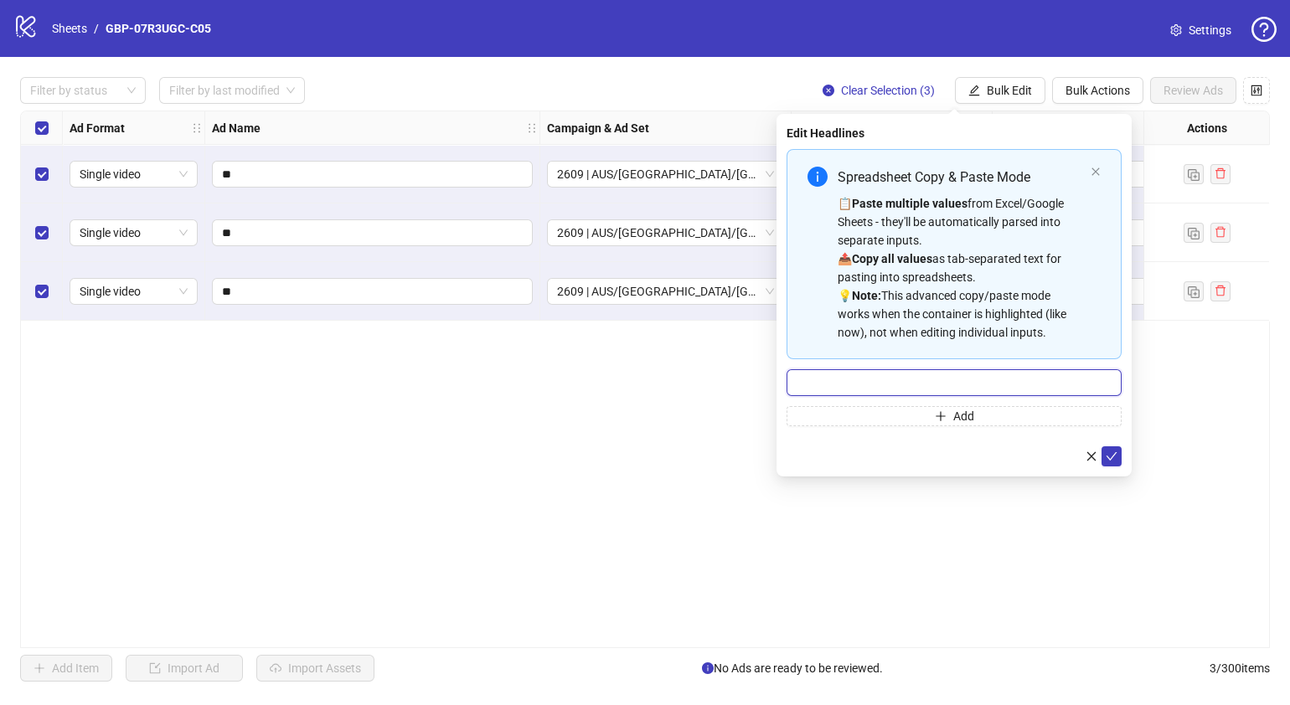
click at [951, 393] on input "Multi-input container - paste or copy values" at bounding box center [954, 382] width 335 height 27
paste input "*******"
type input "*******"
click at [881, 411] on button "Add" at bounding box center [954, 416] width 335 height 20
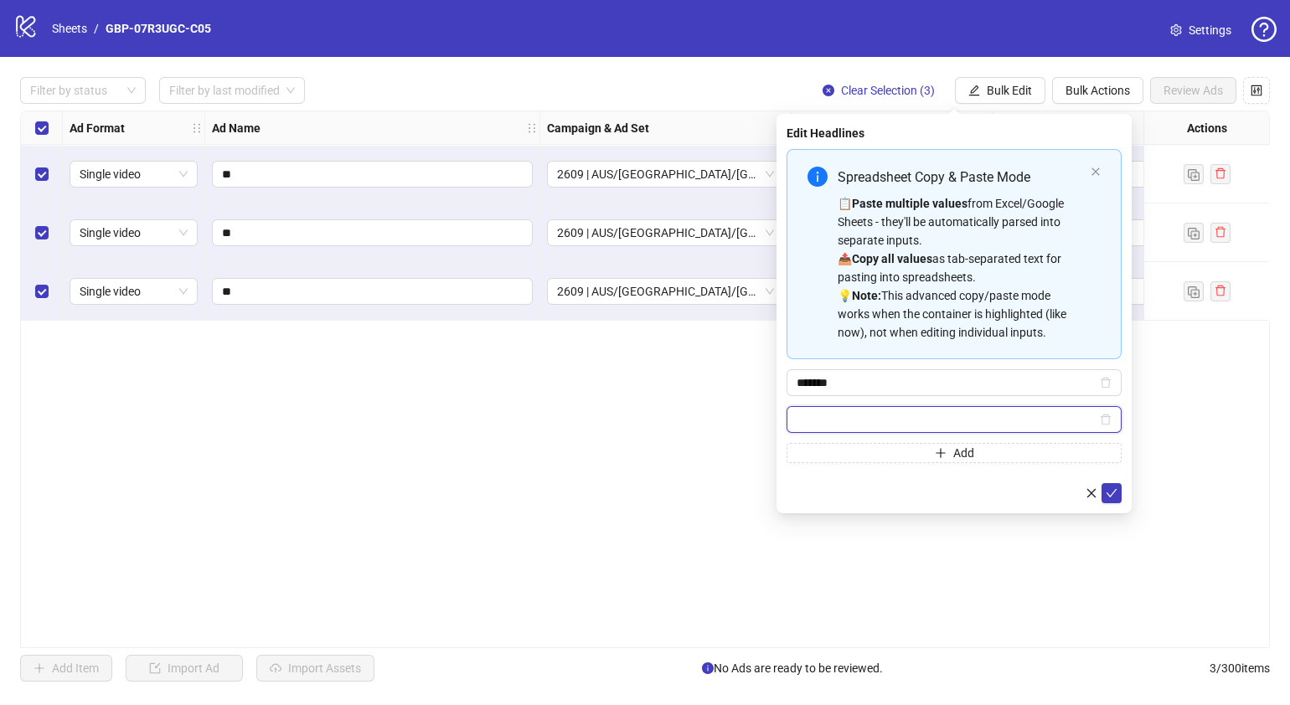
click at [913, 424] on input "Multi-input container - paste or copy values" at bounding box center [947, 420] width 300 height 18
paste input "**********"
type input "**********"
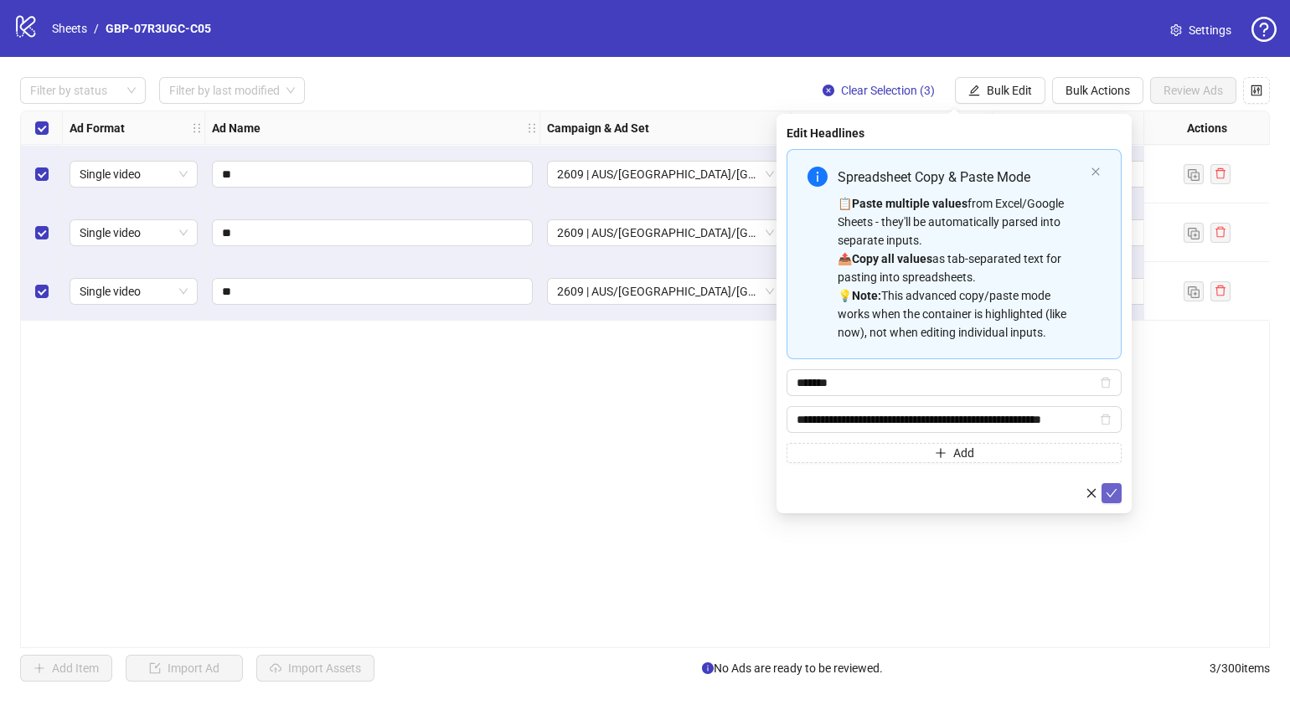
click at [1114, 492] on icon "check" at bounding box center [1112, 494] width 12 height 12
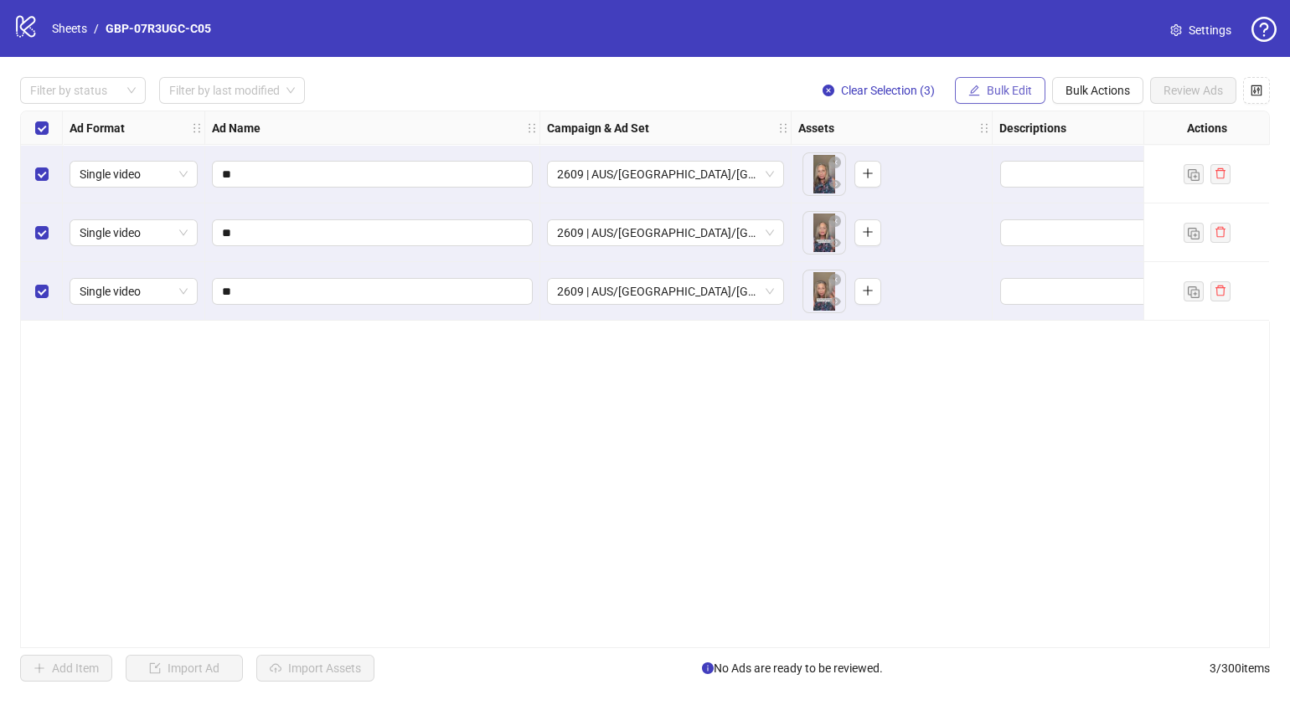
click at [987, 90] on span "Bulk Edit" at bounding box center [1009, 90] width 45 height 13
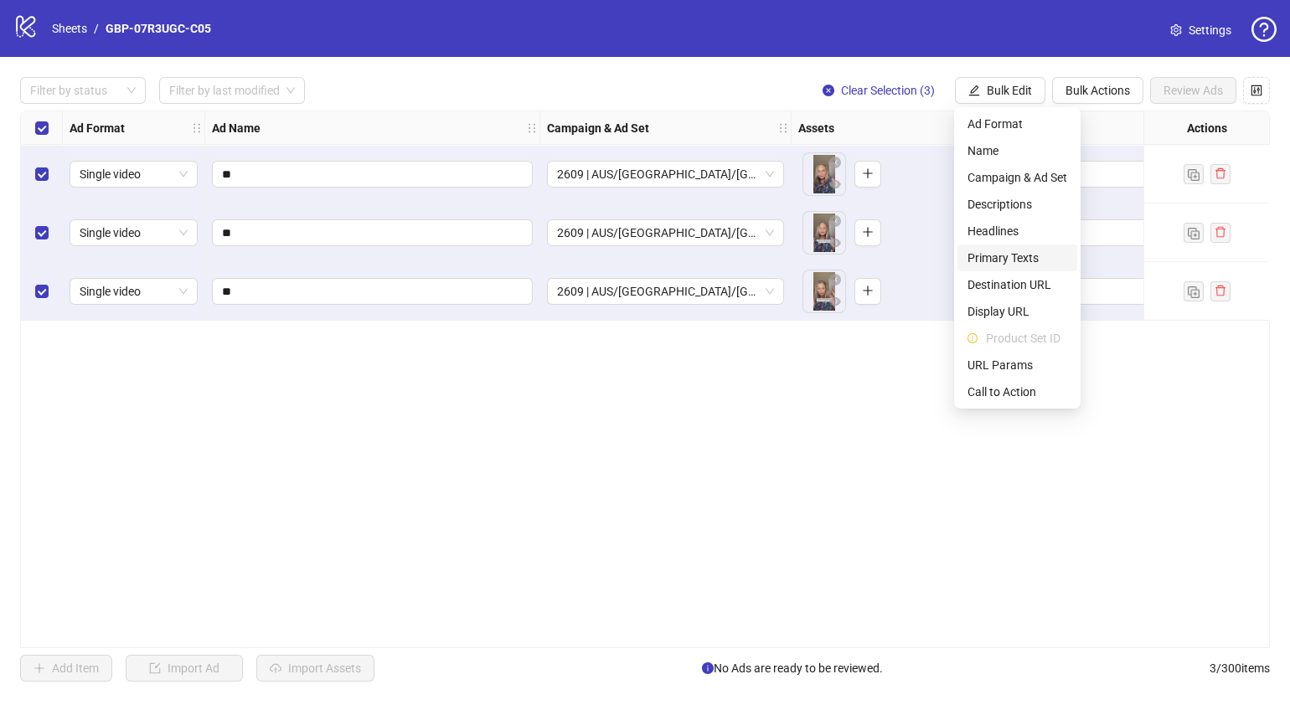
click at [1024, 260] on span "Primary Texts" at bounding box center [1018, 258] width 100 height 18
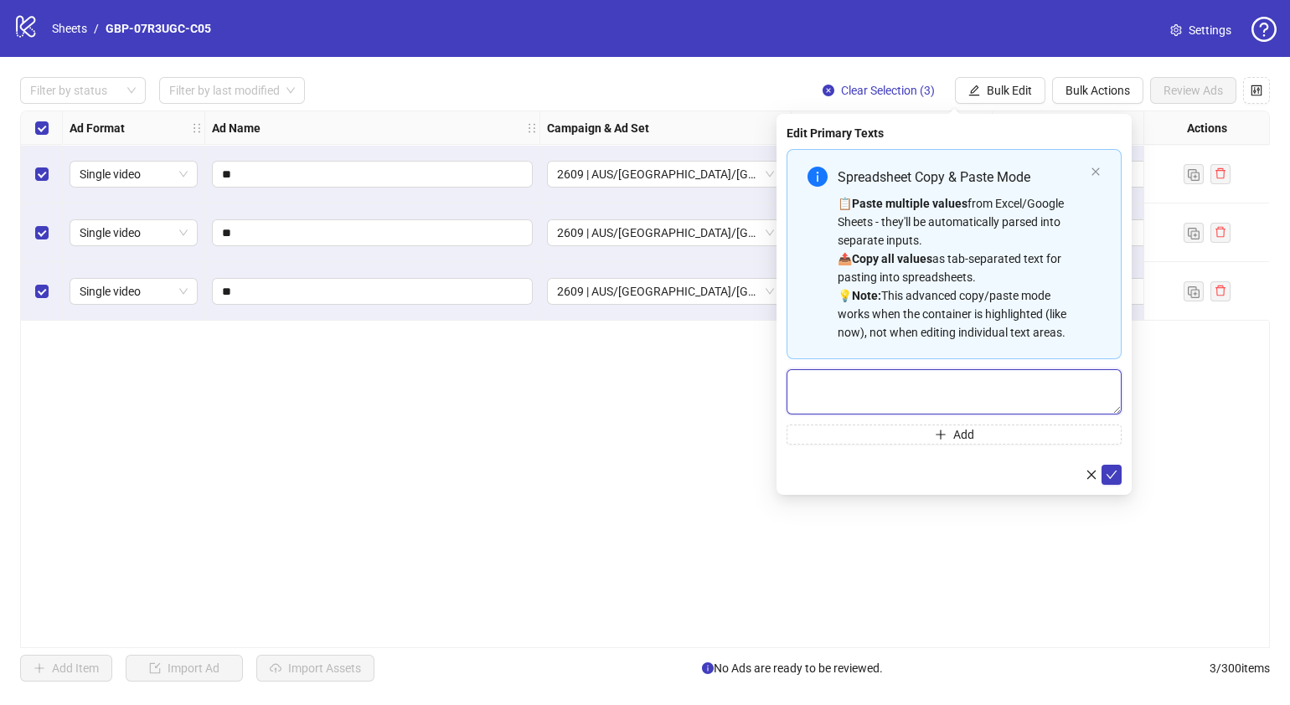
click at [926, 395] on textarea "Multi-text input container - paste or copy values" at bounding box center [954, 391] width 335 height 45
paste textarea "**********"
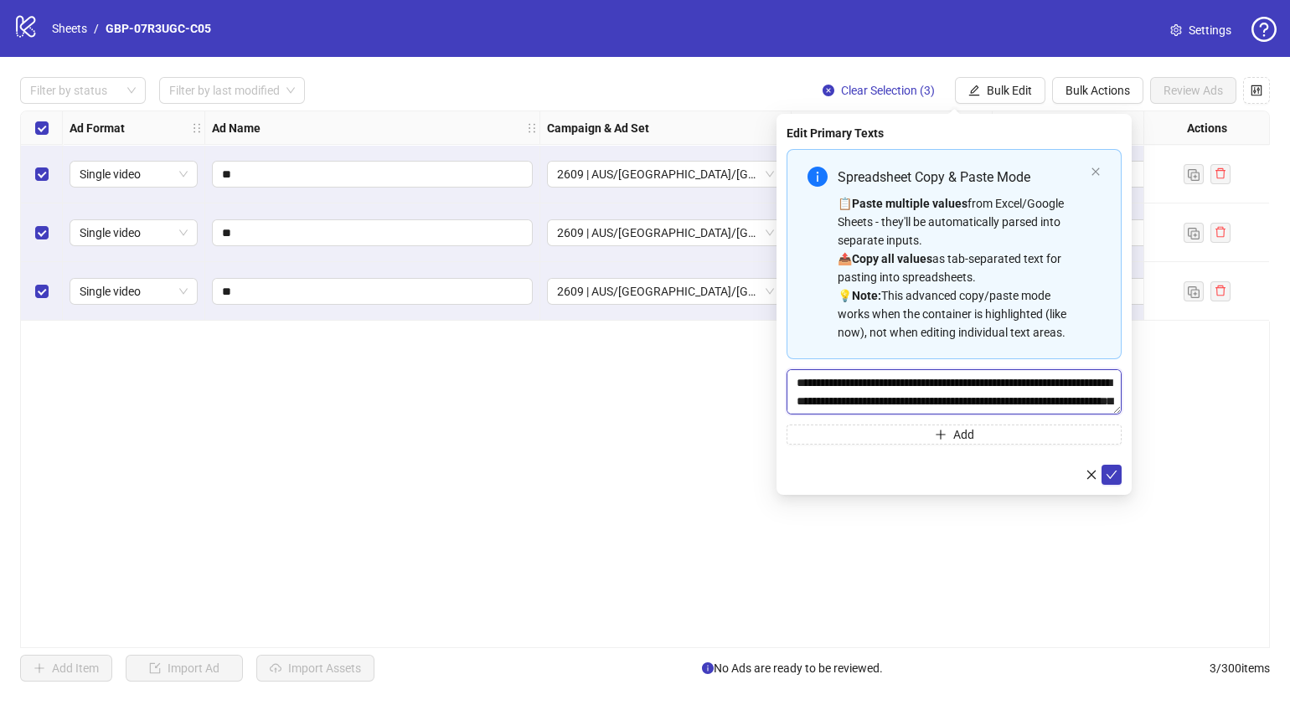
scroll to position [49, 0]
type textarea "**********"
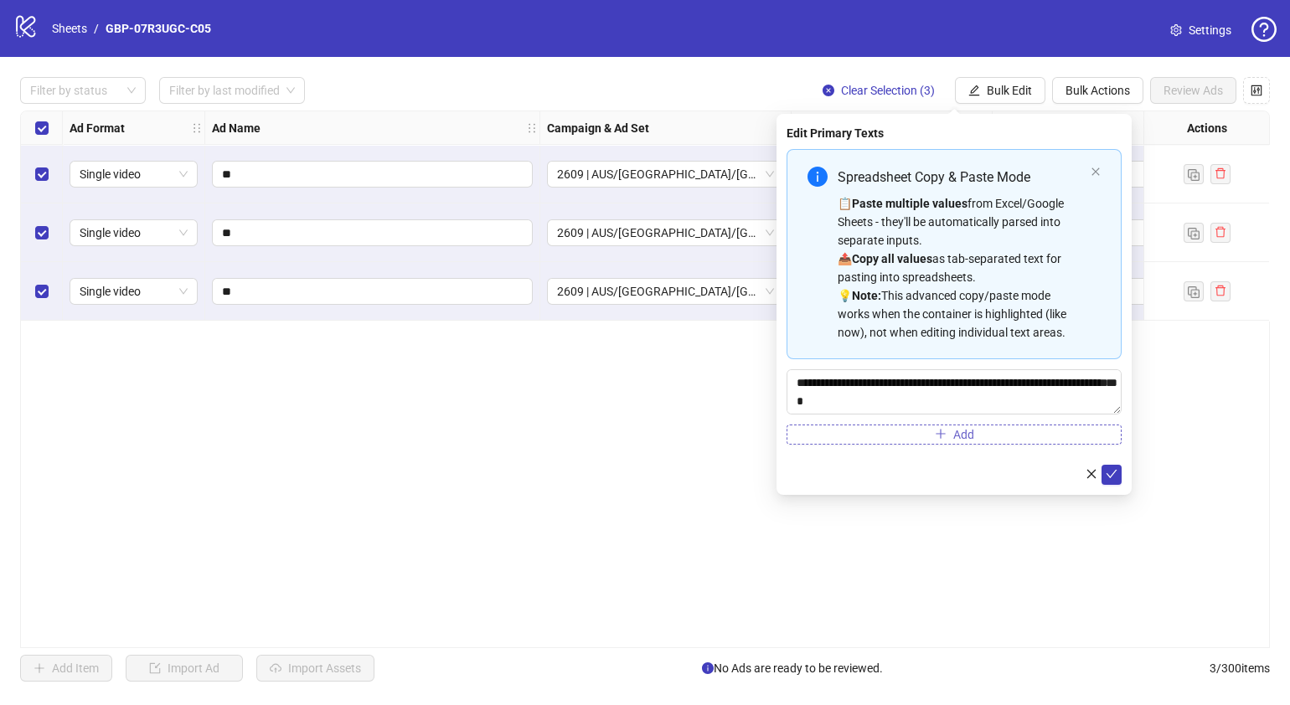
click at [935, 436] on icon "plus" at bounding box center [941, 434] width 12 height 12
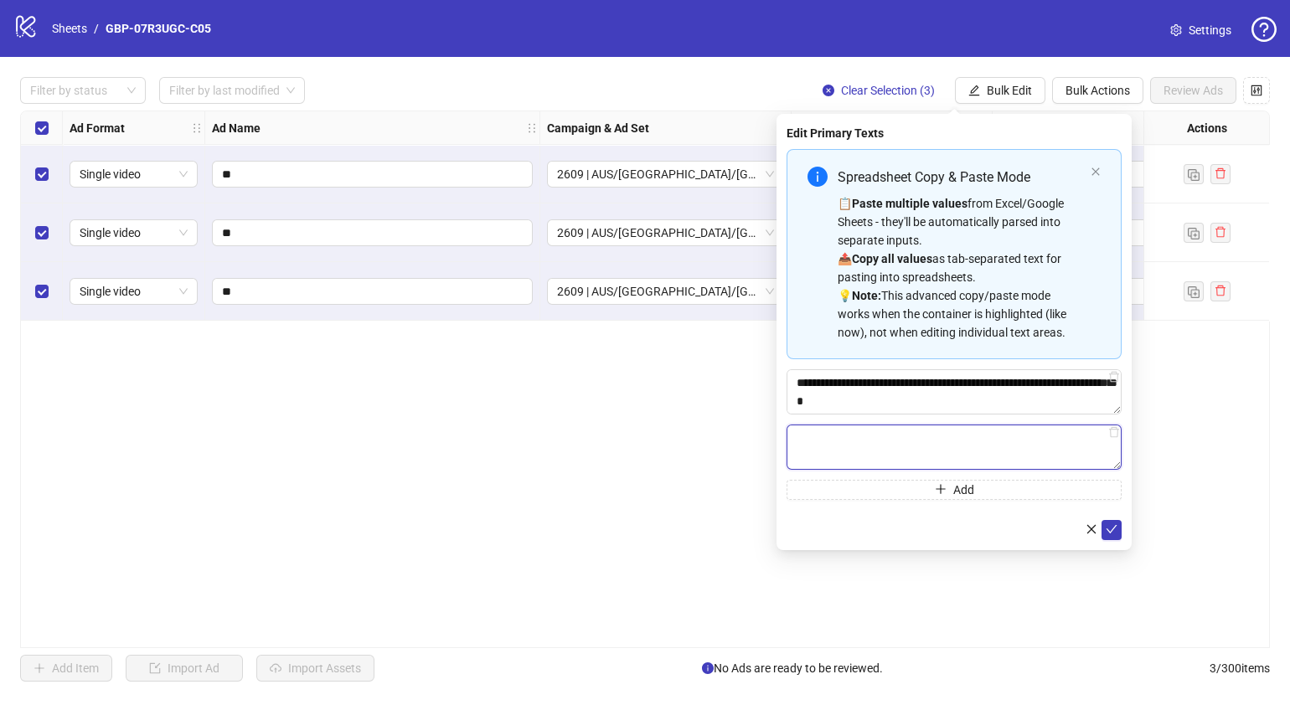
paste textarea "**********"
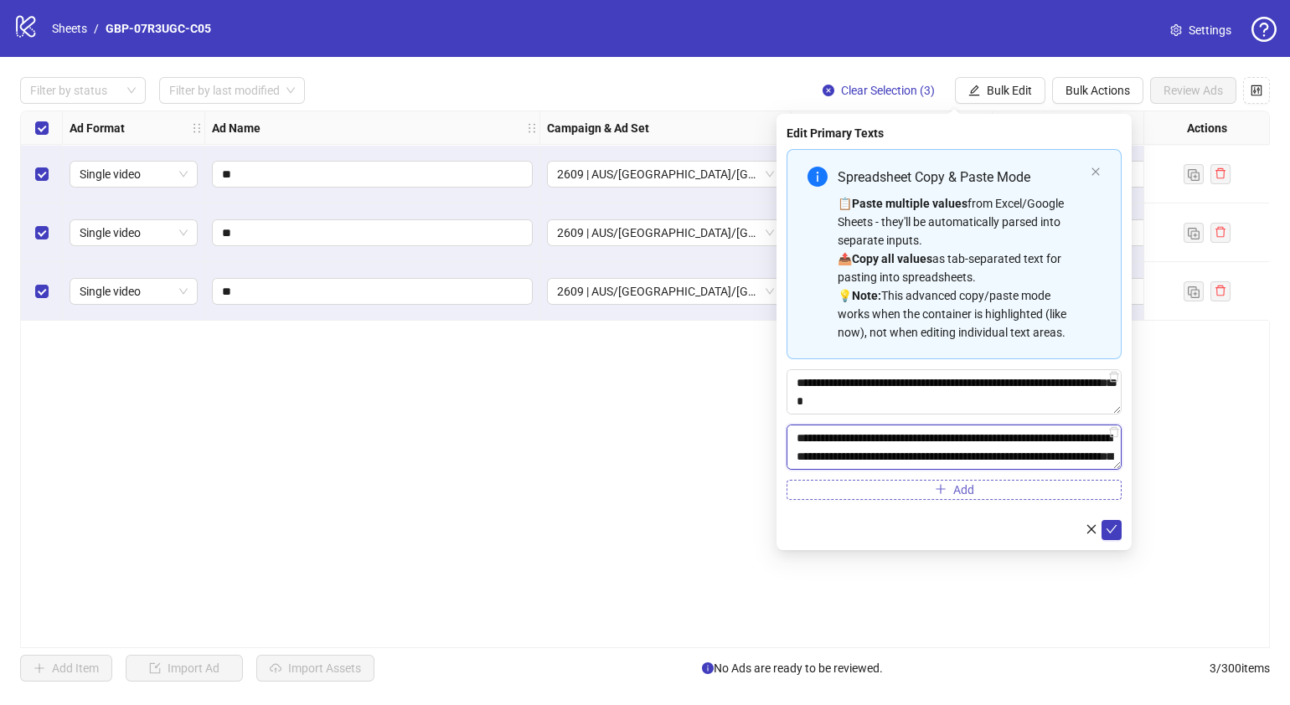
scroll to position [68, 0]
type textarea "**********"
click at [1109, 532] on icon "check" at bounding box center [1112, 530] width 12 height 12
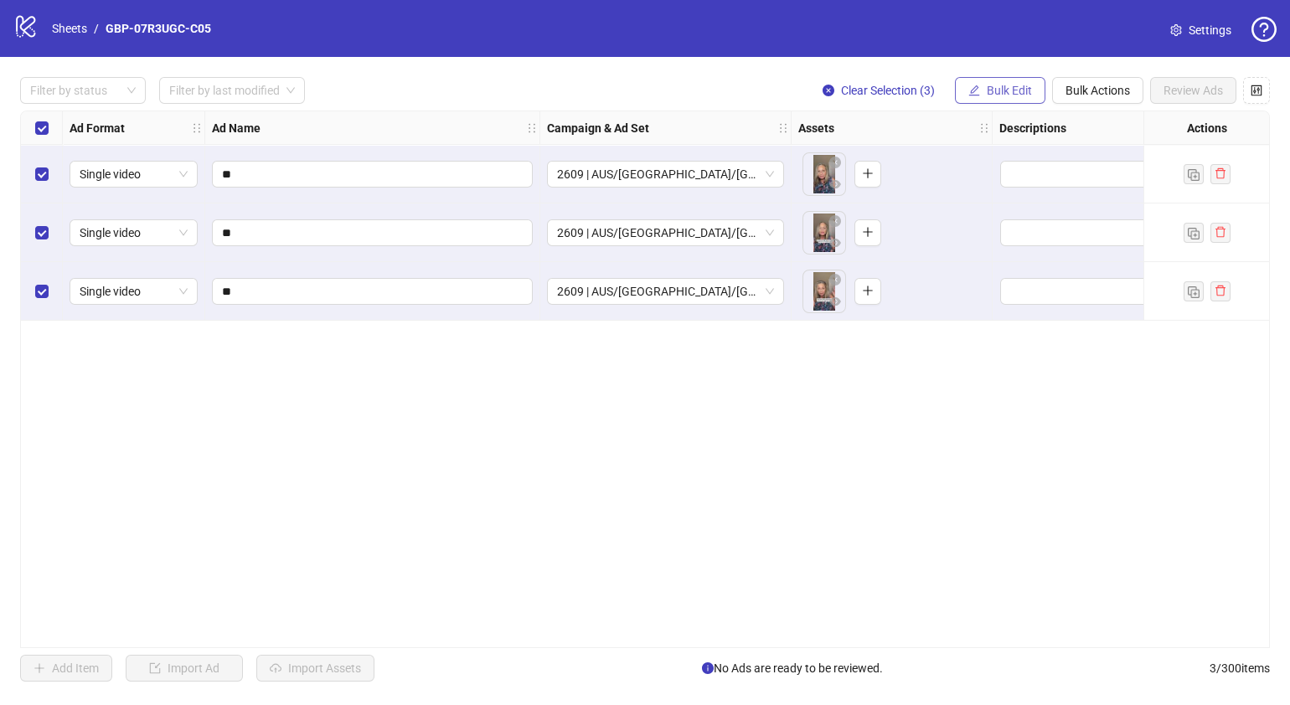
click at [1005, 92] on span "Bulk Edit" at bounding box center [1009, 90] width 45 height 13
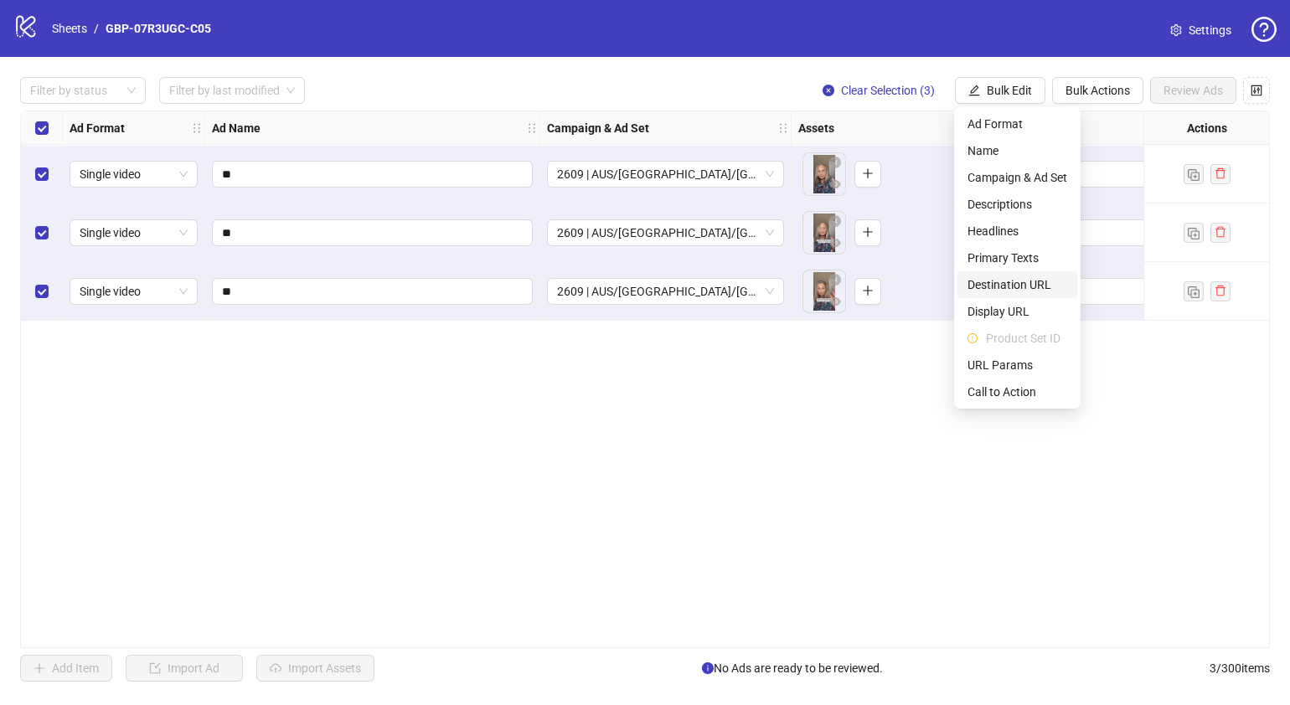
click at [1030, 285] on span "Destination URL" at bounding box center [1018, 285] width 100 height 18
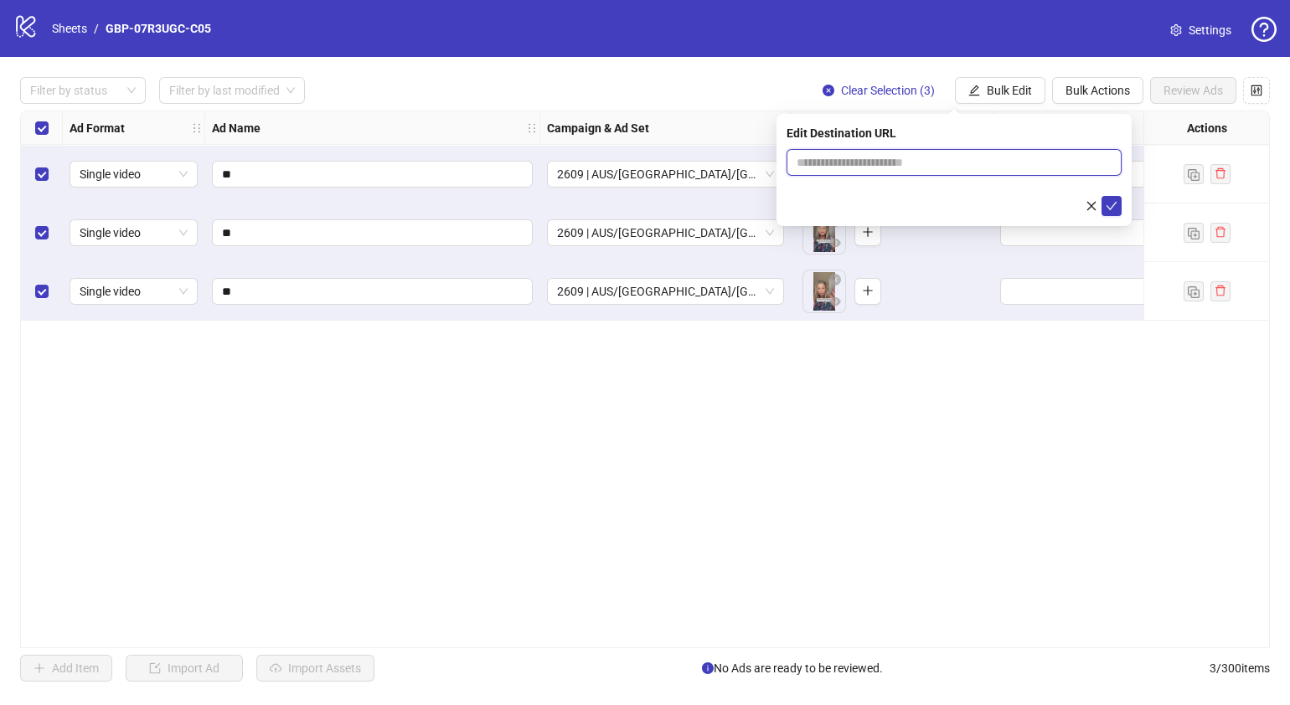
click at [959, 163] on input "text" at bounding box center [948, 162] width 302 height 18
paste input "**********"
type input "**********"
click at [1113, 205] on icon "check" at bounding box center [1112, 206] width 11 height 8
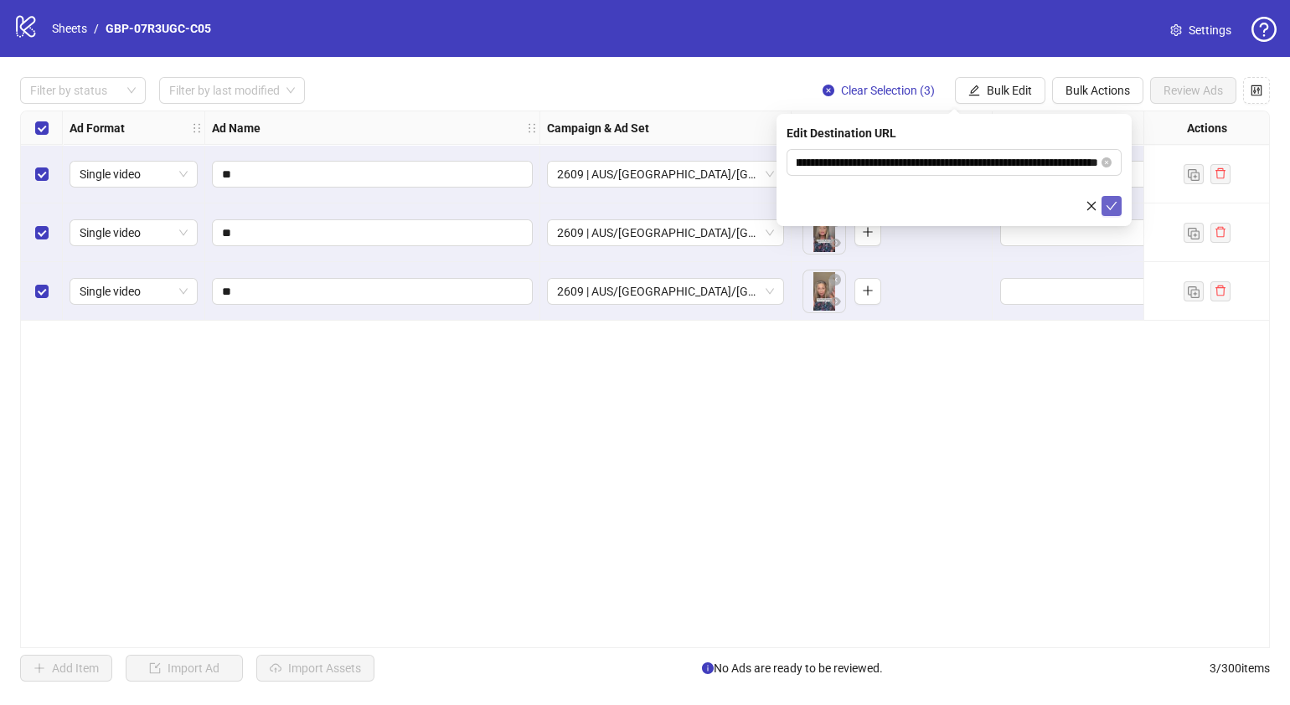
scroll to position [0, 0]
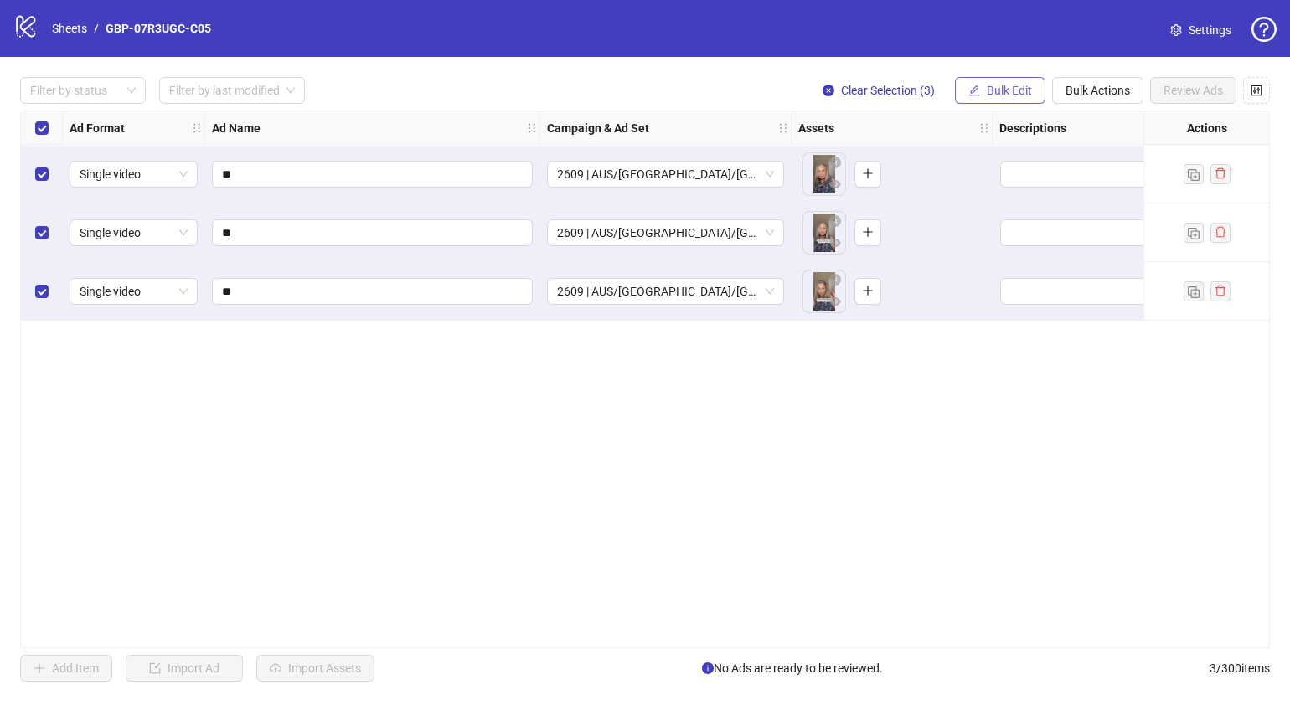
click at [1016, 88] on span "Bulk Edit" at bounding box center [1009, 90] width 45 height 13
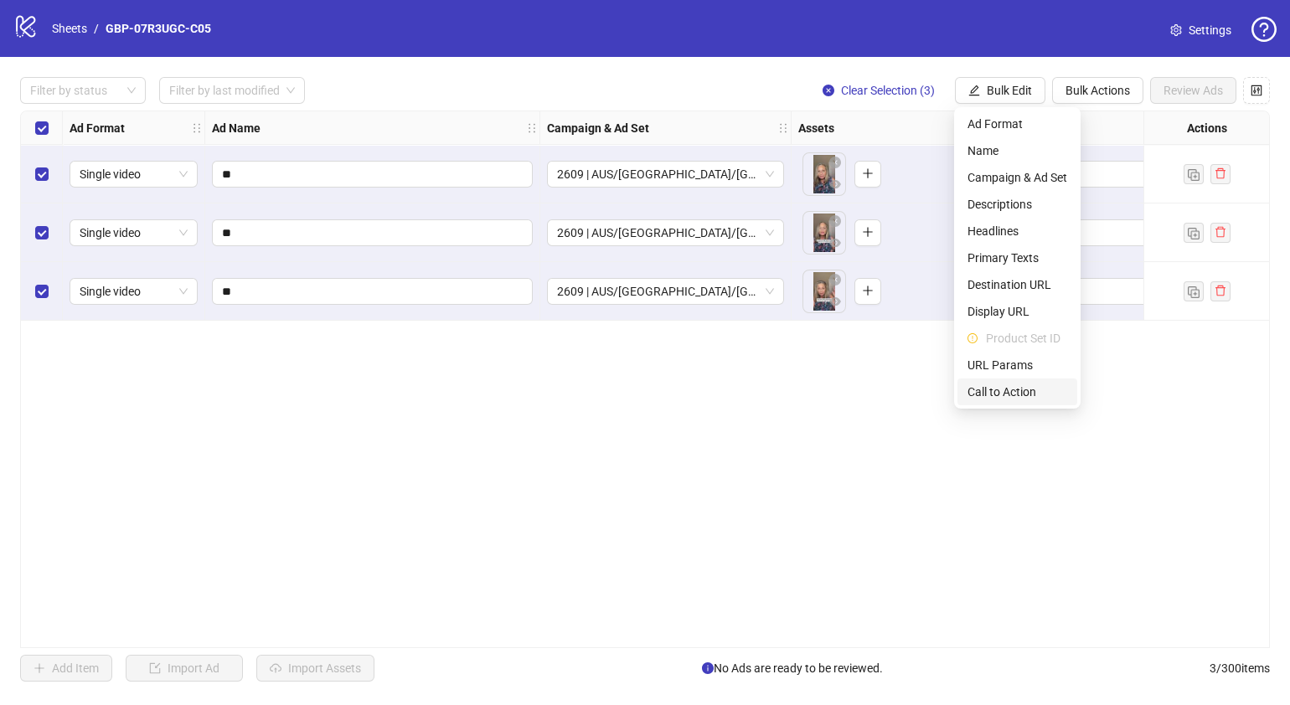
click at [1009, 383] on span "Call to Action" at bounding box center [1018, 392] width 100 height 18
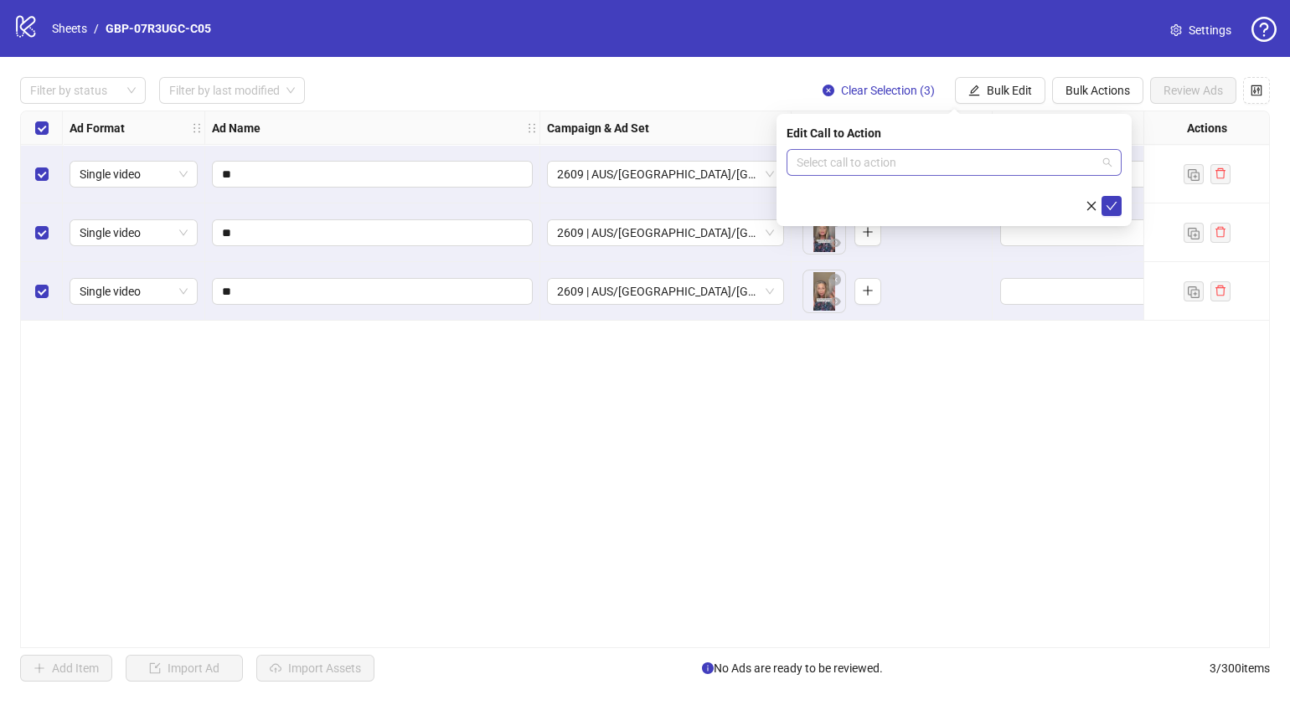
click at [908, 165] on input "search" at bounding box center [947, 162] width 300 height 25
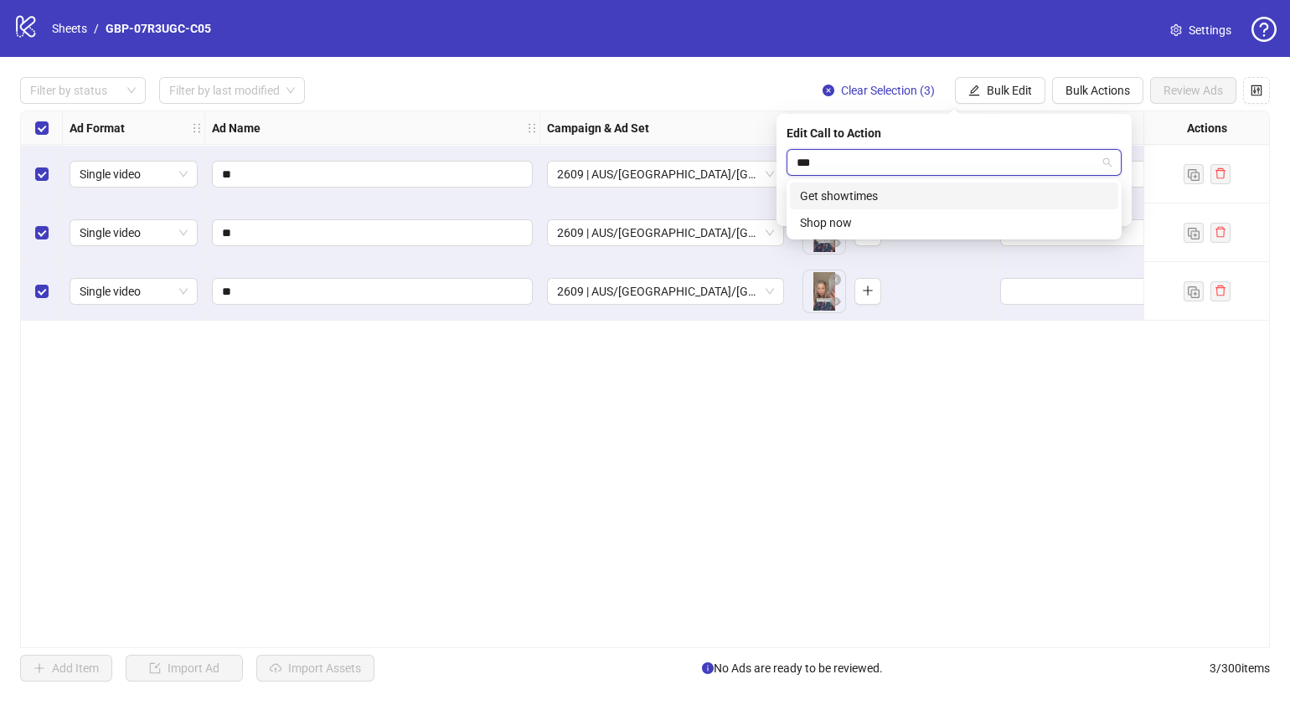
type input "****"
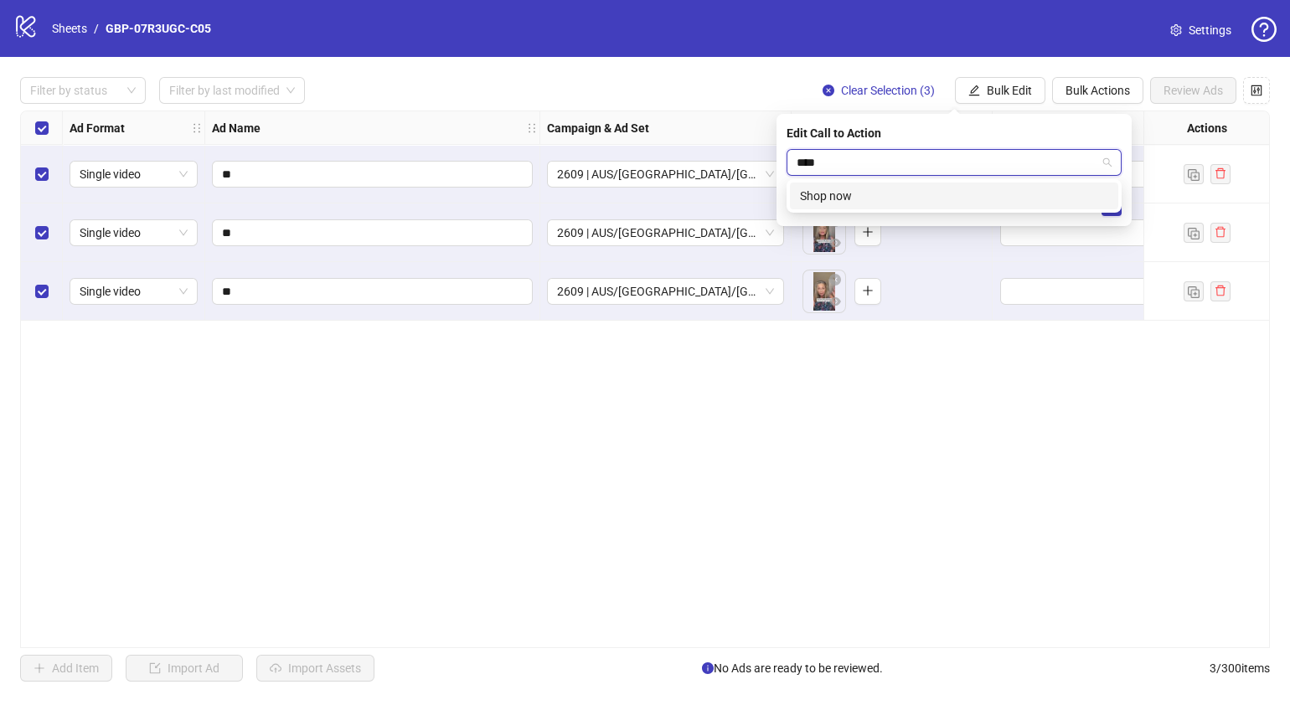
click at [905, 198] on div "Shop now" at bounding box center [954, 196] width 308 height 18
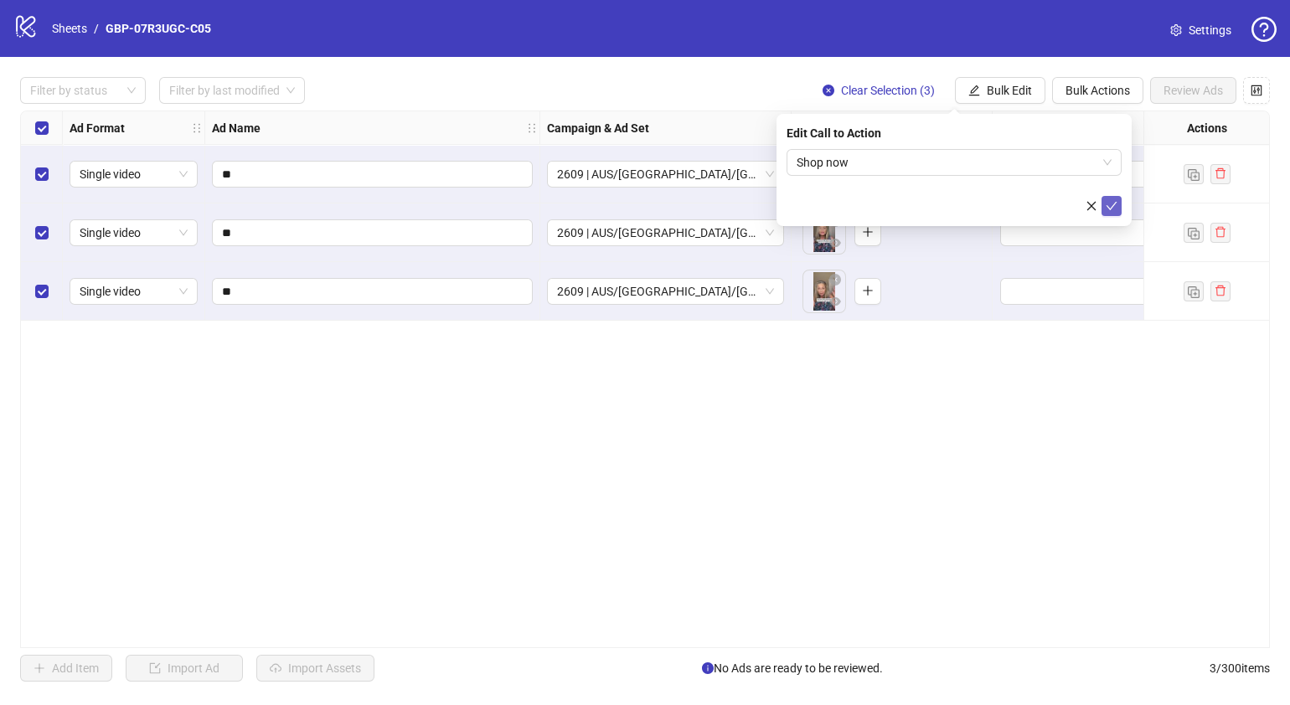
click at [1113, 200] on icon "check" at bounding box center [1112, 206] width 12 height 12
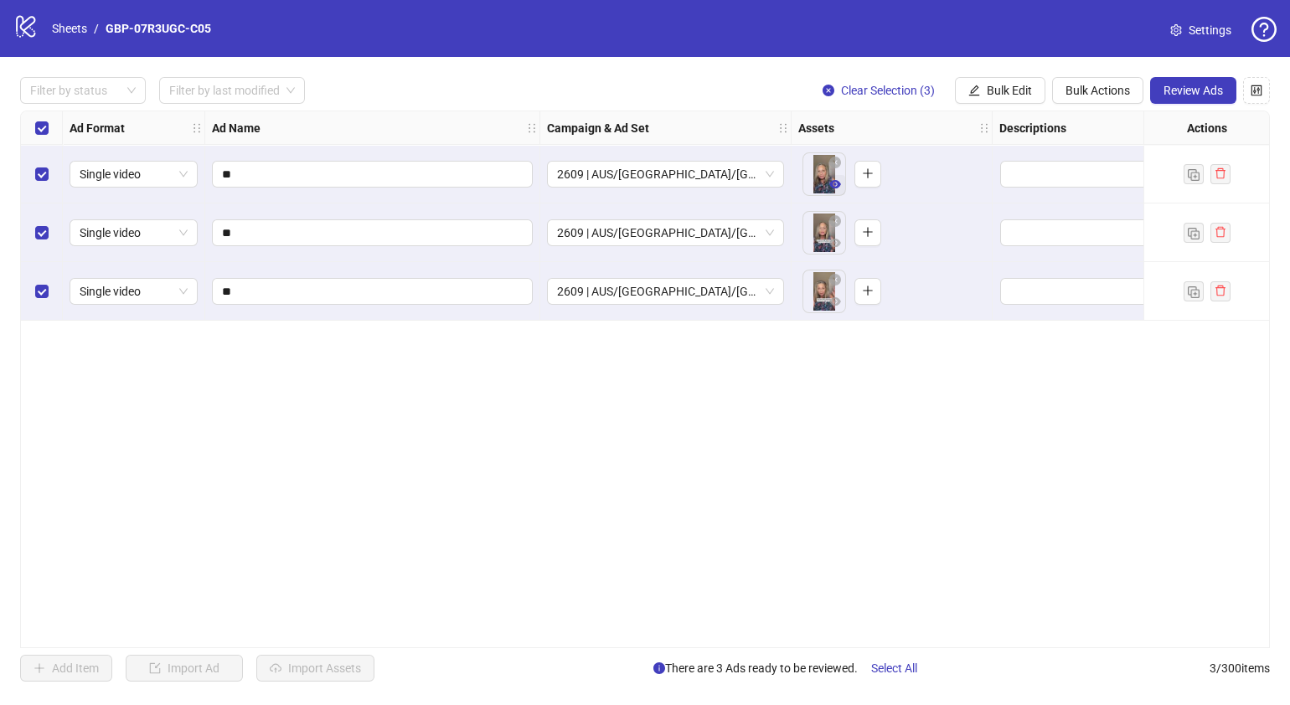
click at [834, 184] on icon "eye" at bounding box center [835, 184] width 12 height 8
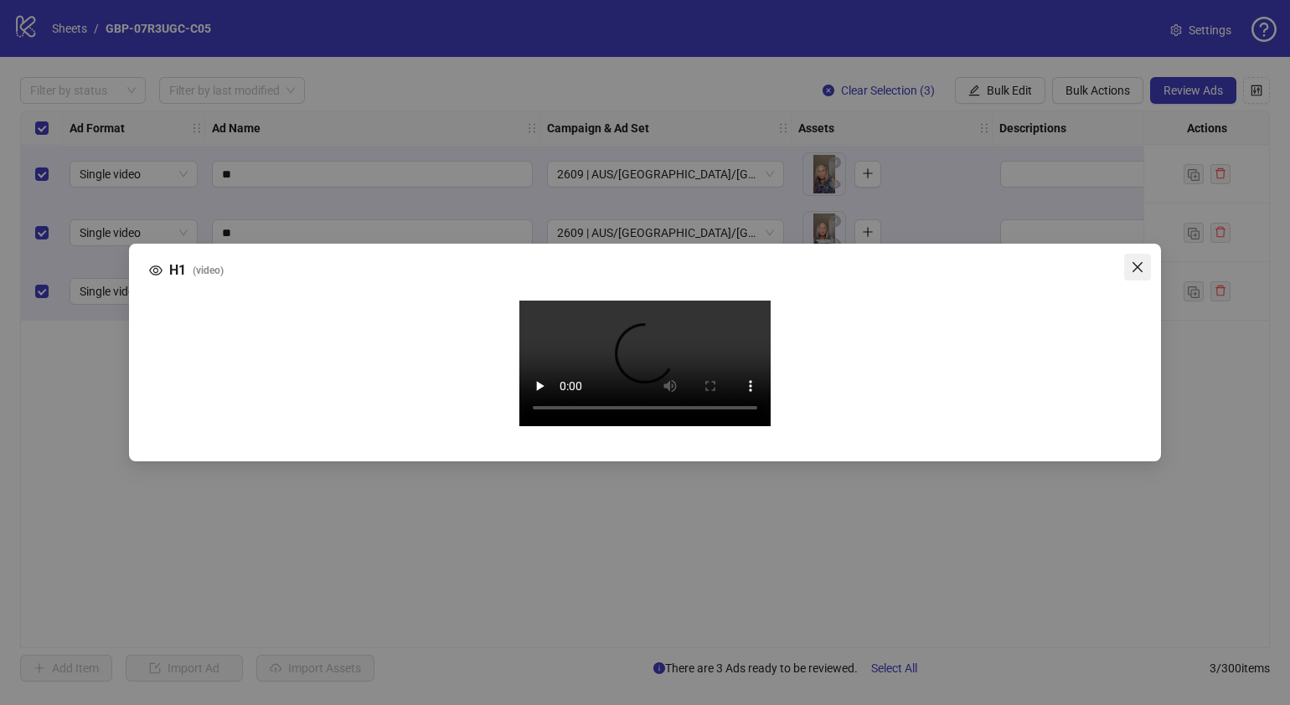
click at [1137, 261] on icon "close" at bounding box center [1137, 267] width 13 height 13
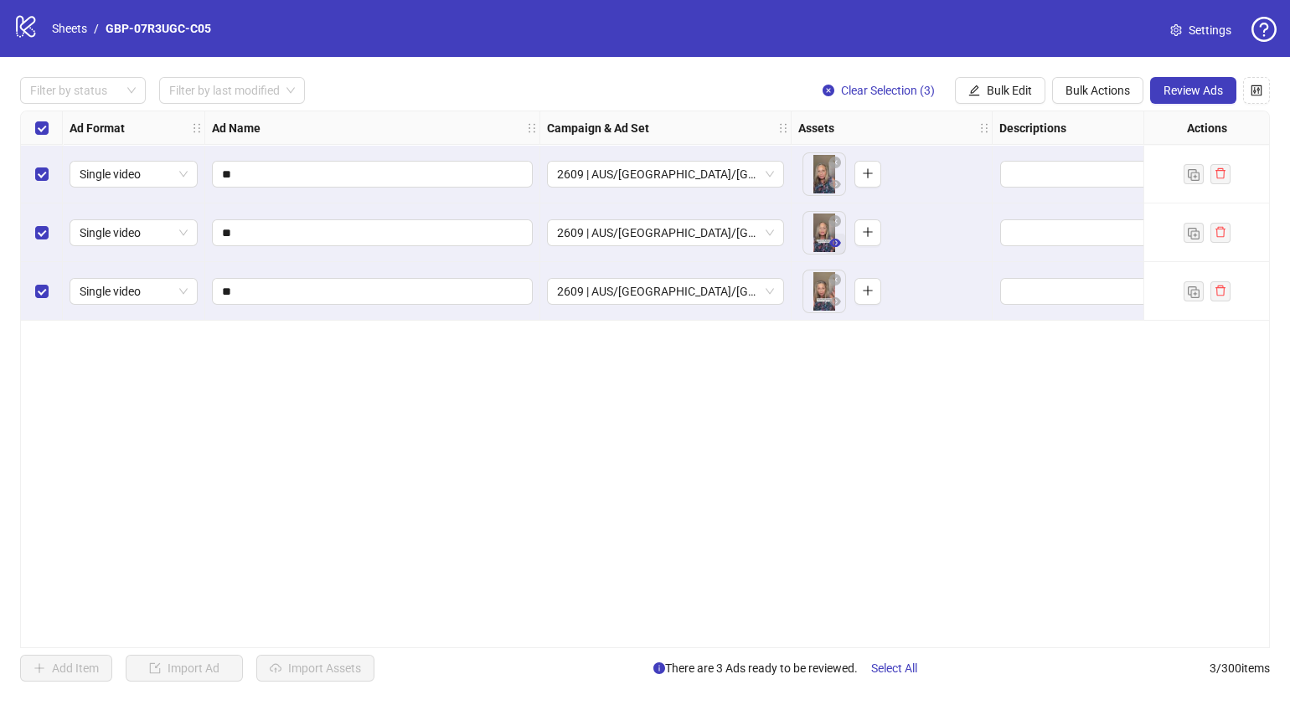
click at [834, 250] on span "button" at bounding box center [835, 242] width 12 height 13
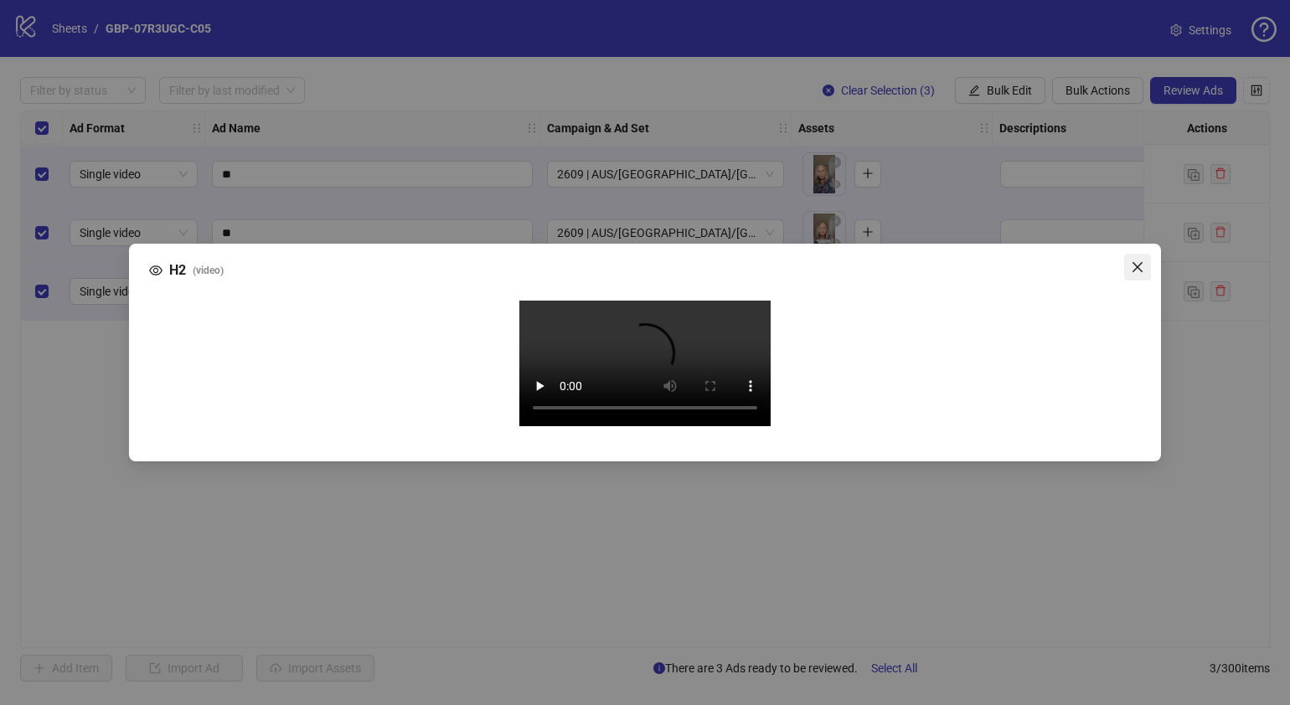
click at [1135, 262] on icon "close" at bounding box center [1138, 267] width 10 height 10
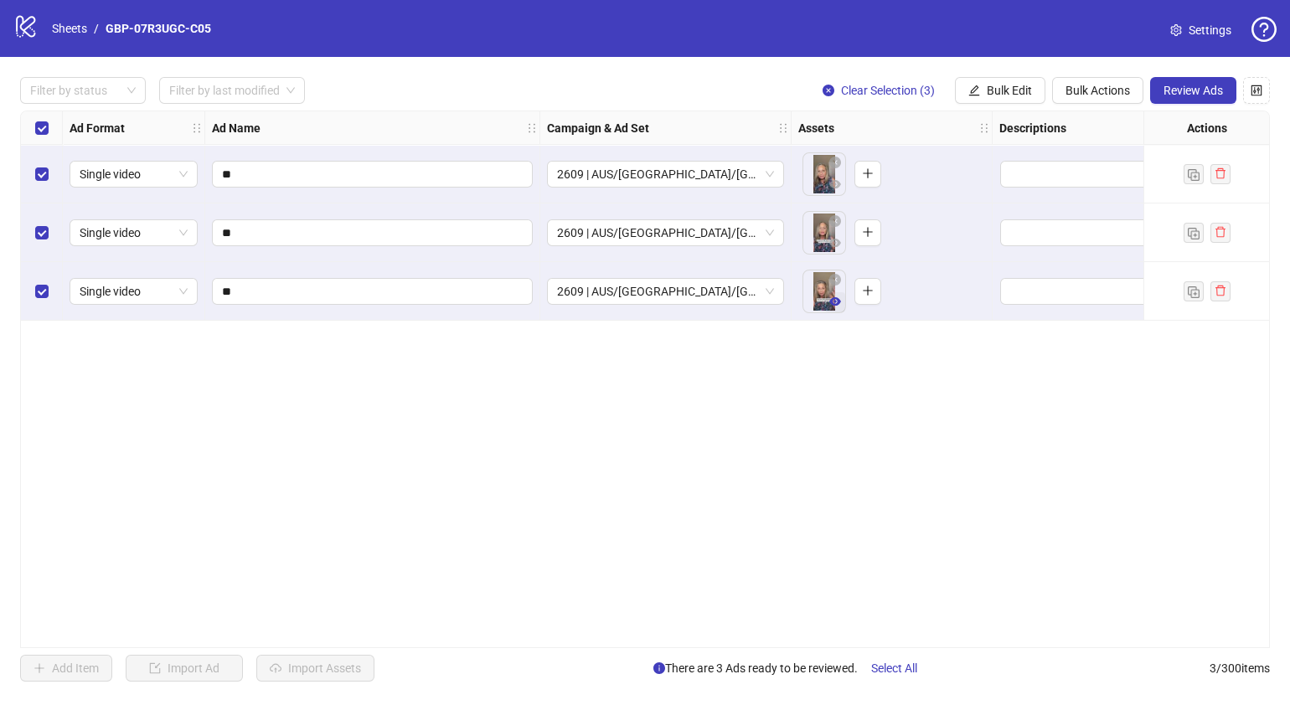
click at [838, 302] on icon "eye" at bounding box center [835, 301] width 12 height 8
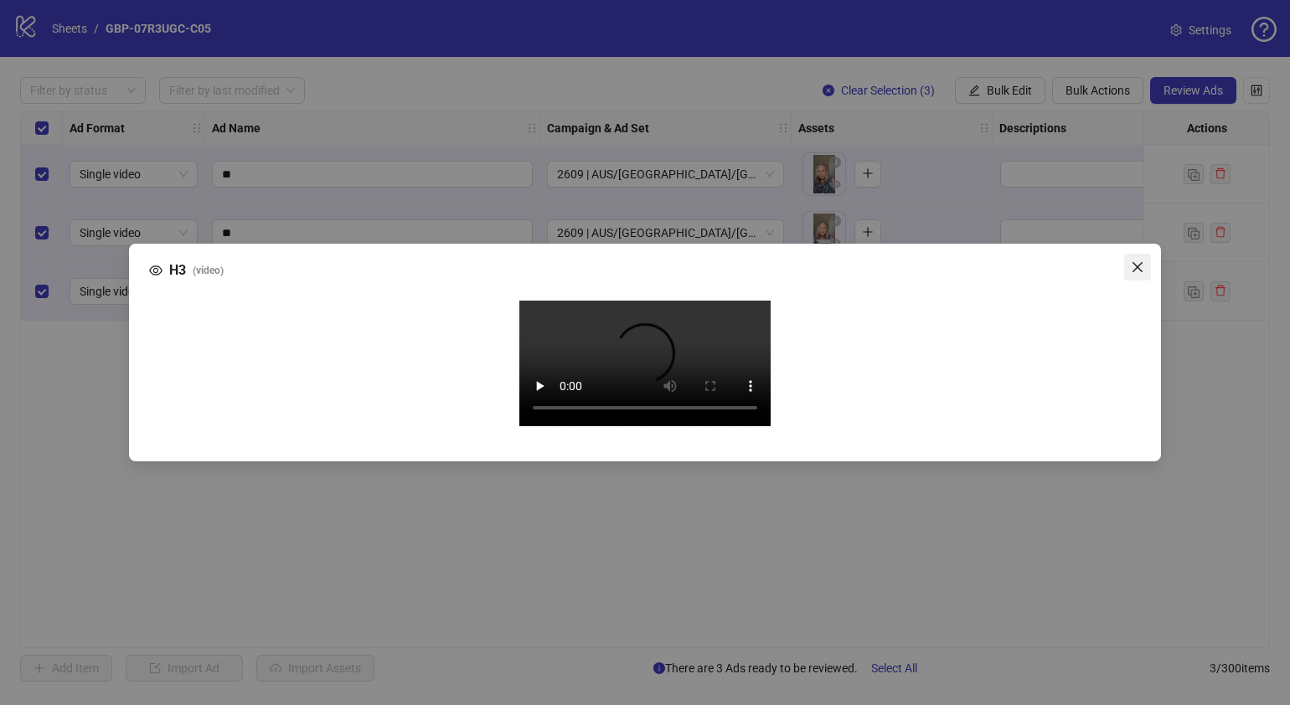
click at [1144, 261] on icon "close" at bounding box center [1137, 267] width 13 height 13
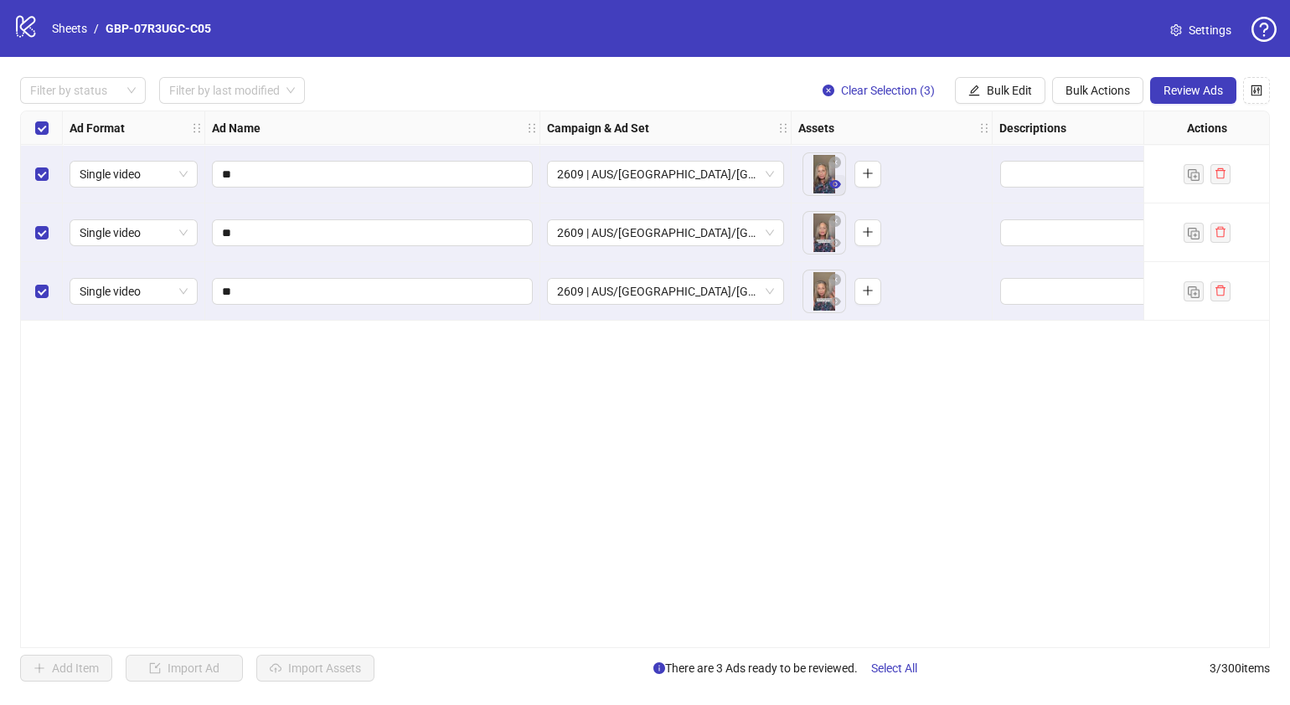
click at [839, 184] on icon "eye" at bounding box center [835, 184] width 12 height 8
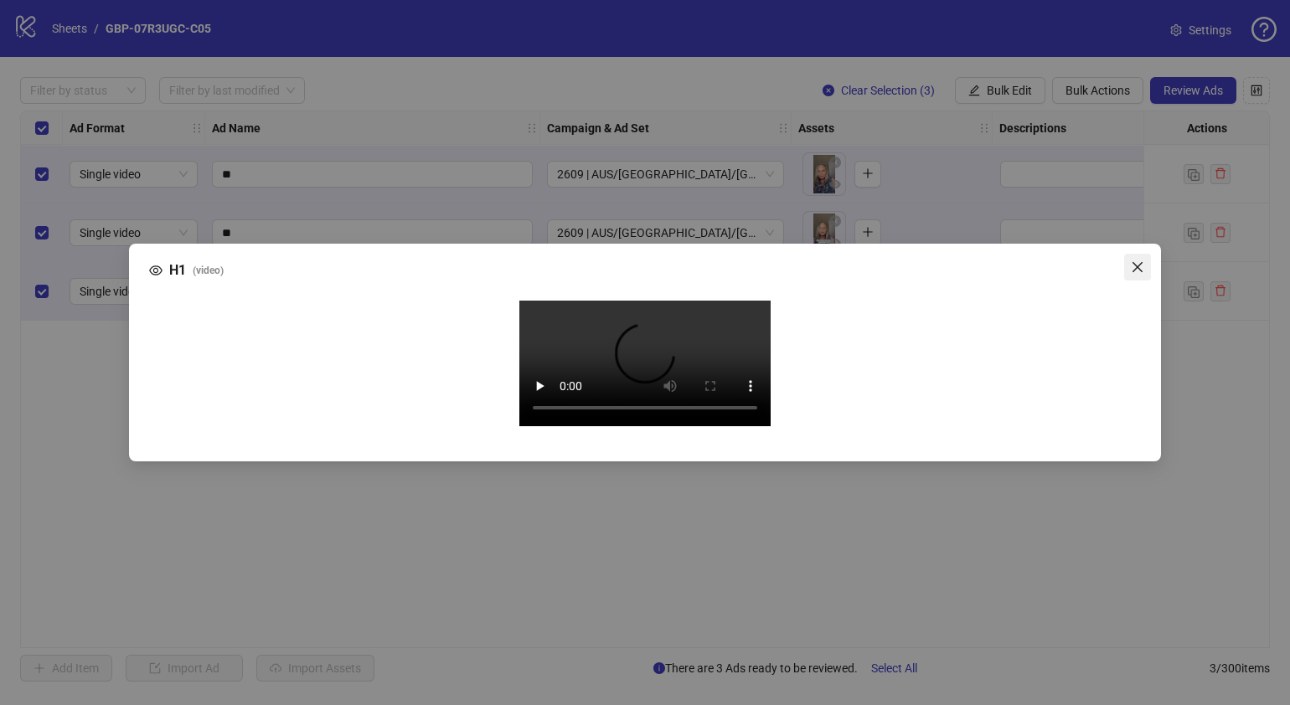
click at [1136, 262] on icon "close" at bounding box center [1138, 267] width 10 height 10
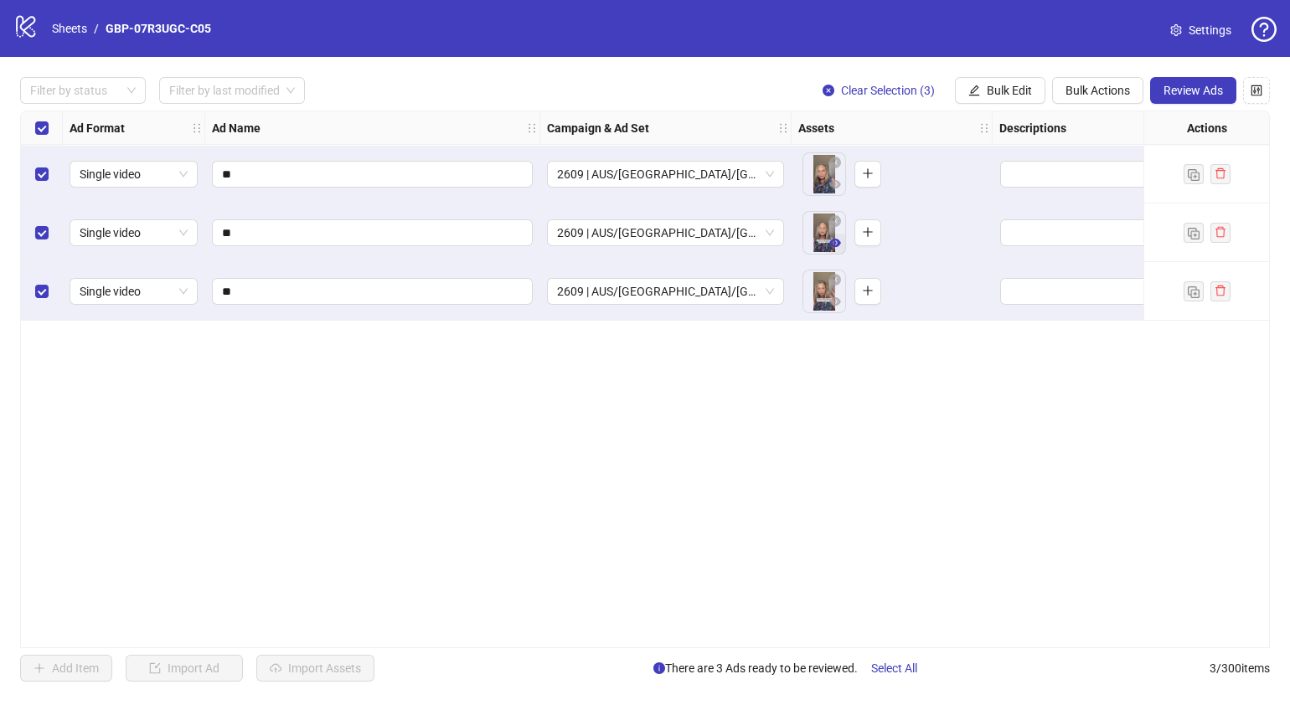
click at [833, 244] on icon "eye" at bounding box center [835, 243] width 12 height 8
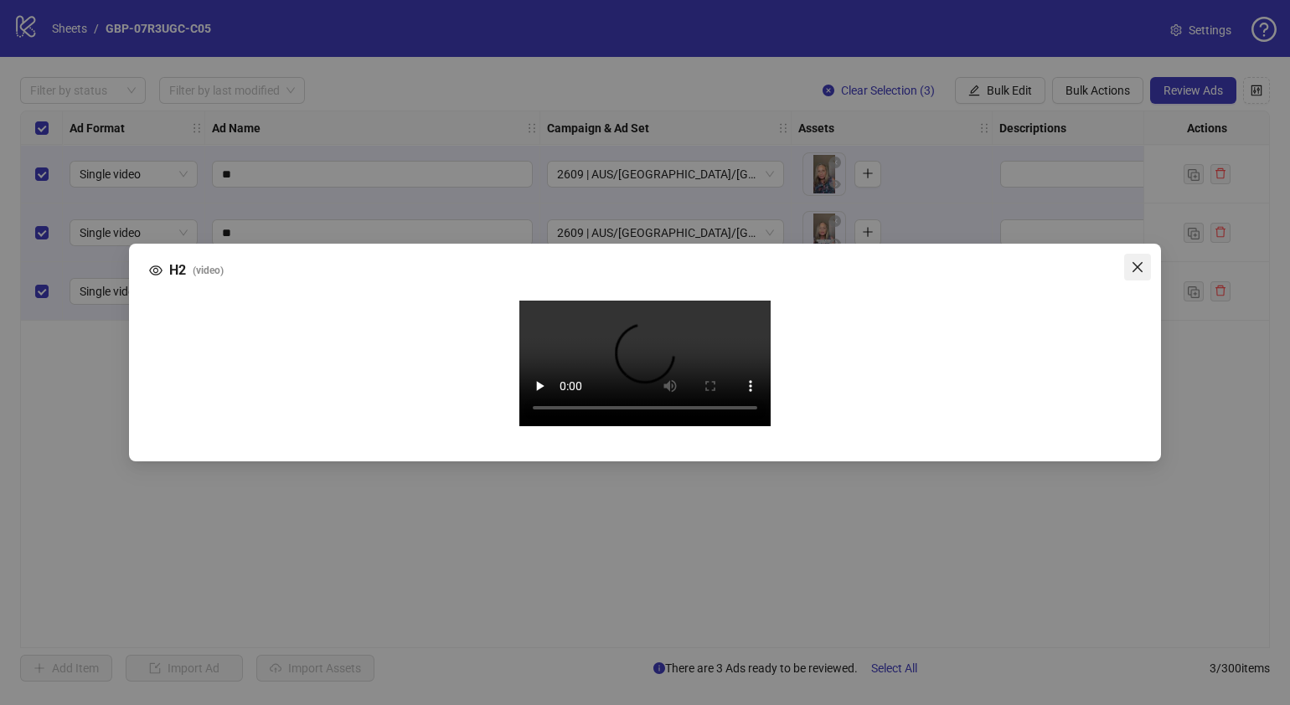
click at [1141, 261] on icon "close" at bounding box center [1137, 267] width 13 height 13
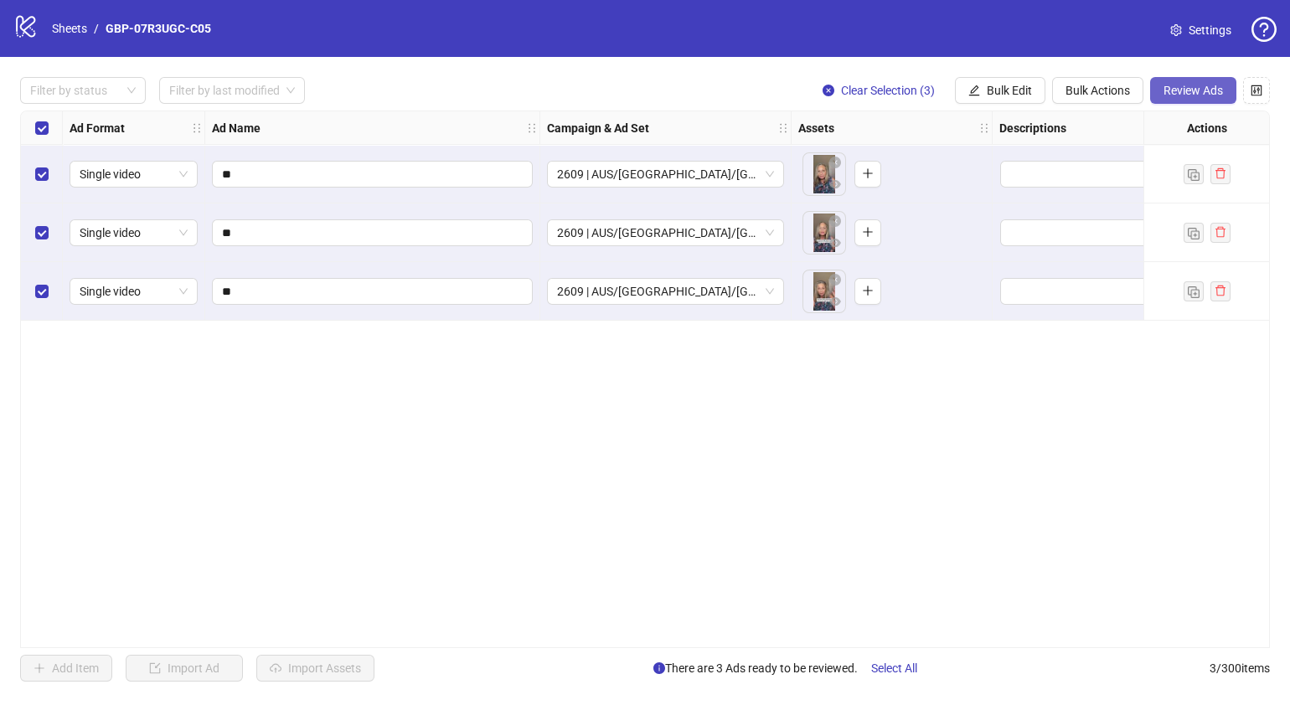
click at [1177, 95] on span "Review Ads" at bounding box center [1193, 90] width 59 height 13
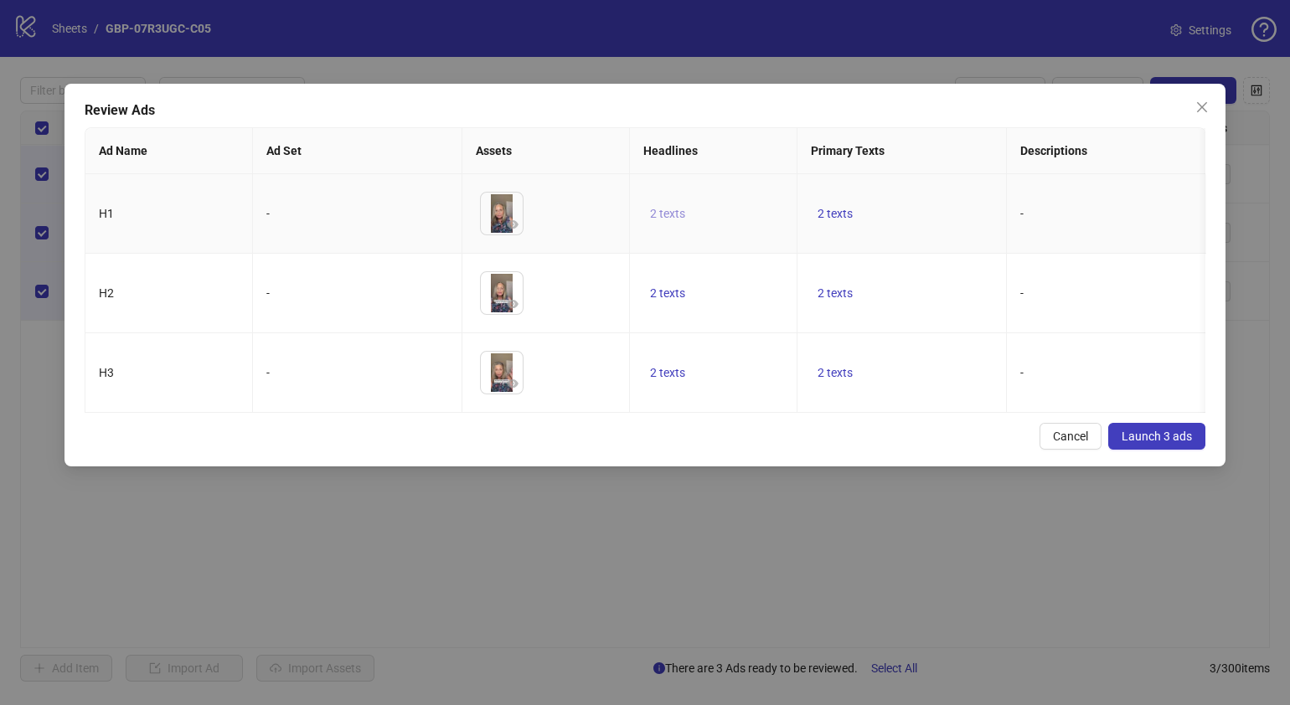
click at [674, 213] on span "2 texts" at bounding box center [667, 213] width 35 height 13
click at [923, 197] on icon "caret-right" at bounding box center [929, 202] width 12 height 12
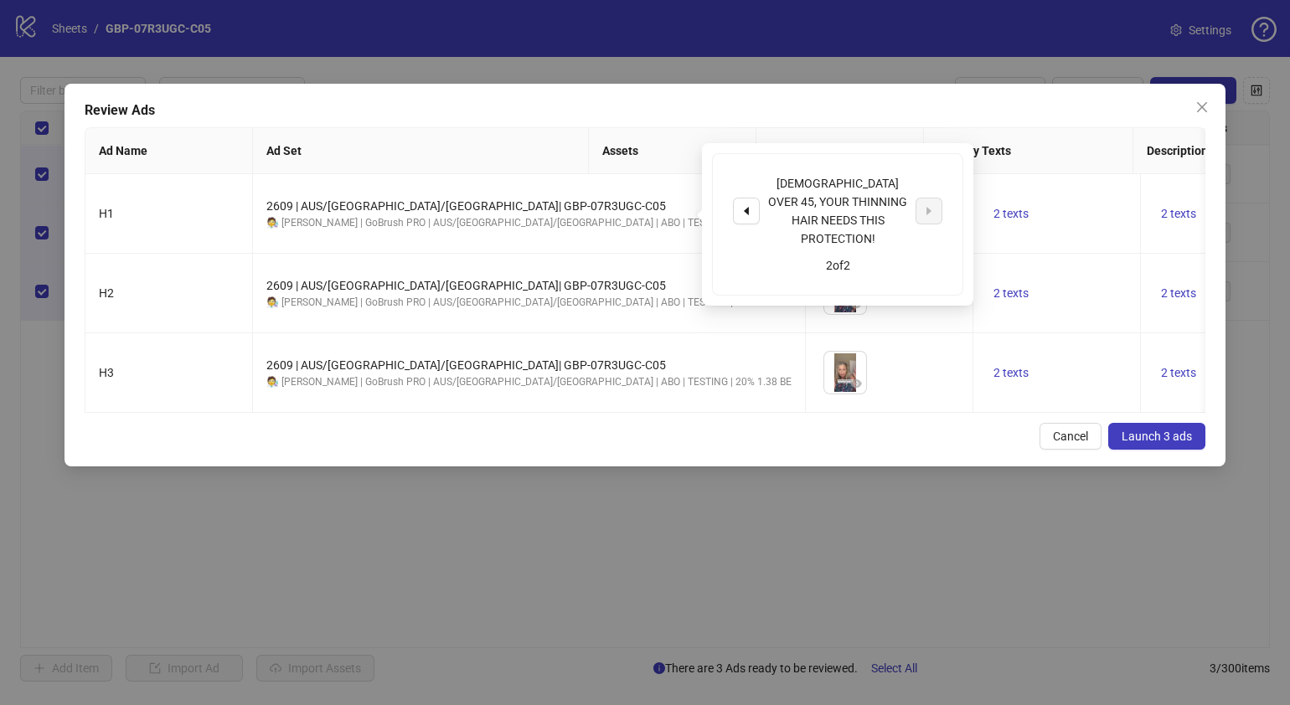
click at [804, 450] on div "Cancel Launch 3 ads" at bounding box center [645, 436] width 1121 height 27
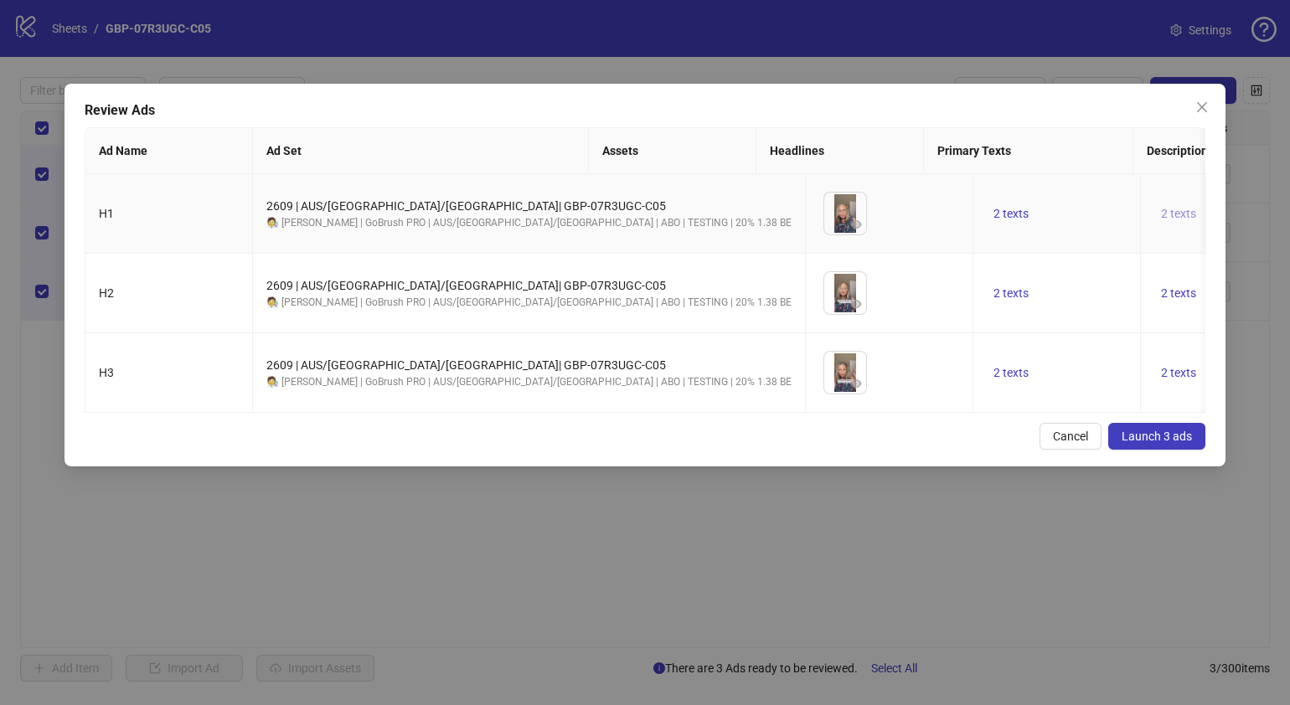
click at [1161, 207] on span "2 texts" at bounding box center [1178, 213] width 35 height 13
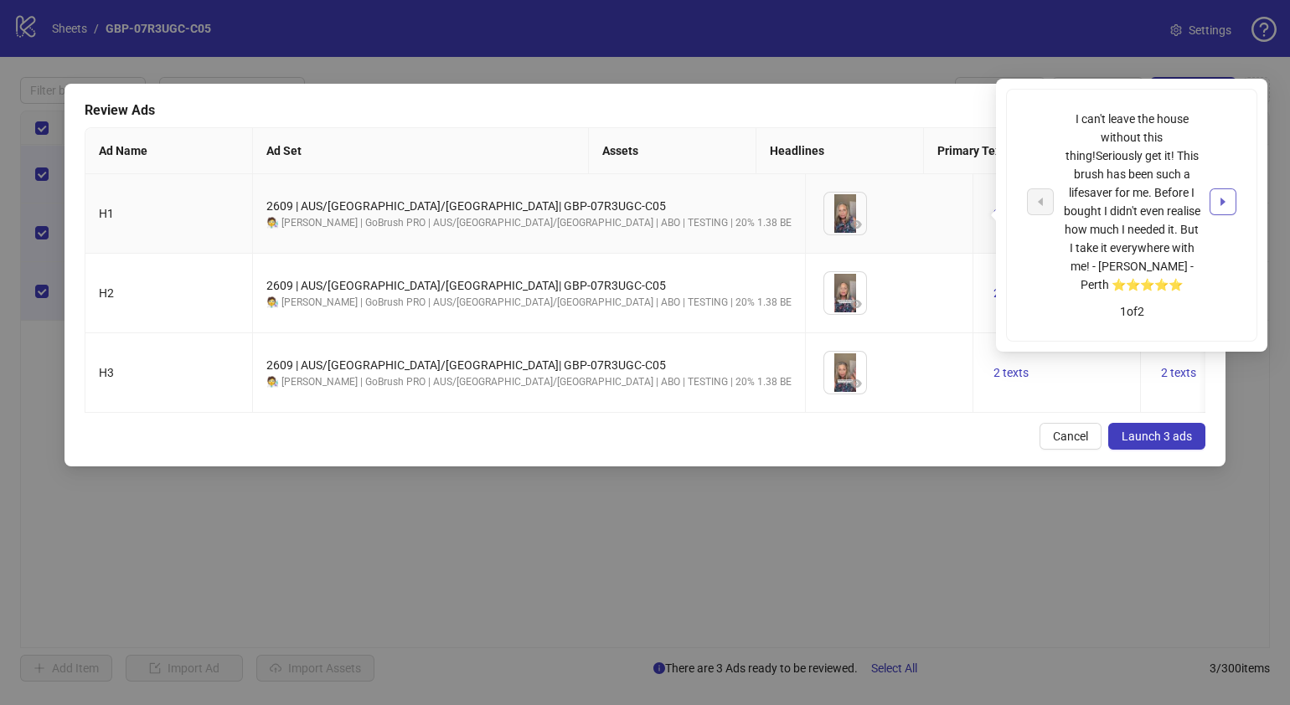
click at [1219, 208] on span "button" at bounding box center [1223, 201] width 12 height 13
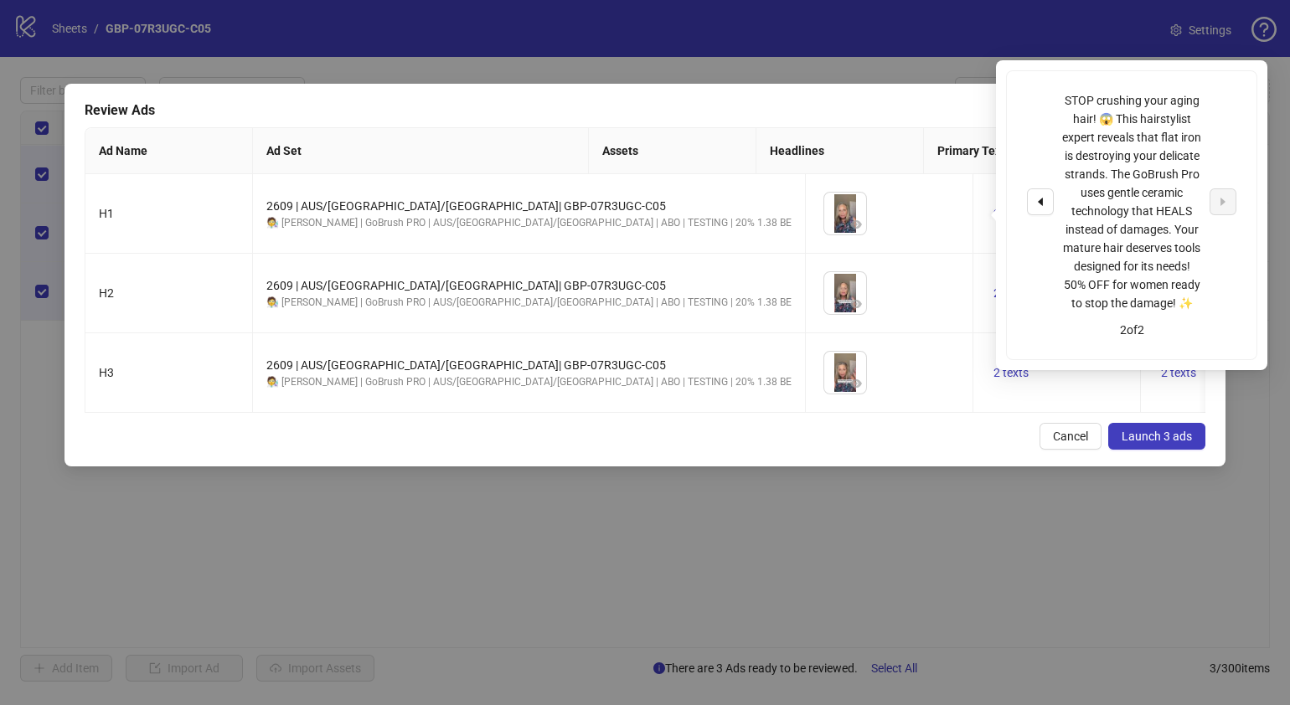
click at [861, 450] on div "Cancel Launch 3 ads" at bounding box center [645, 436] width 1121 height 27
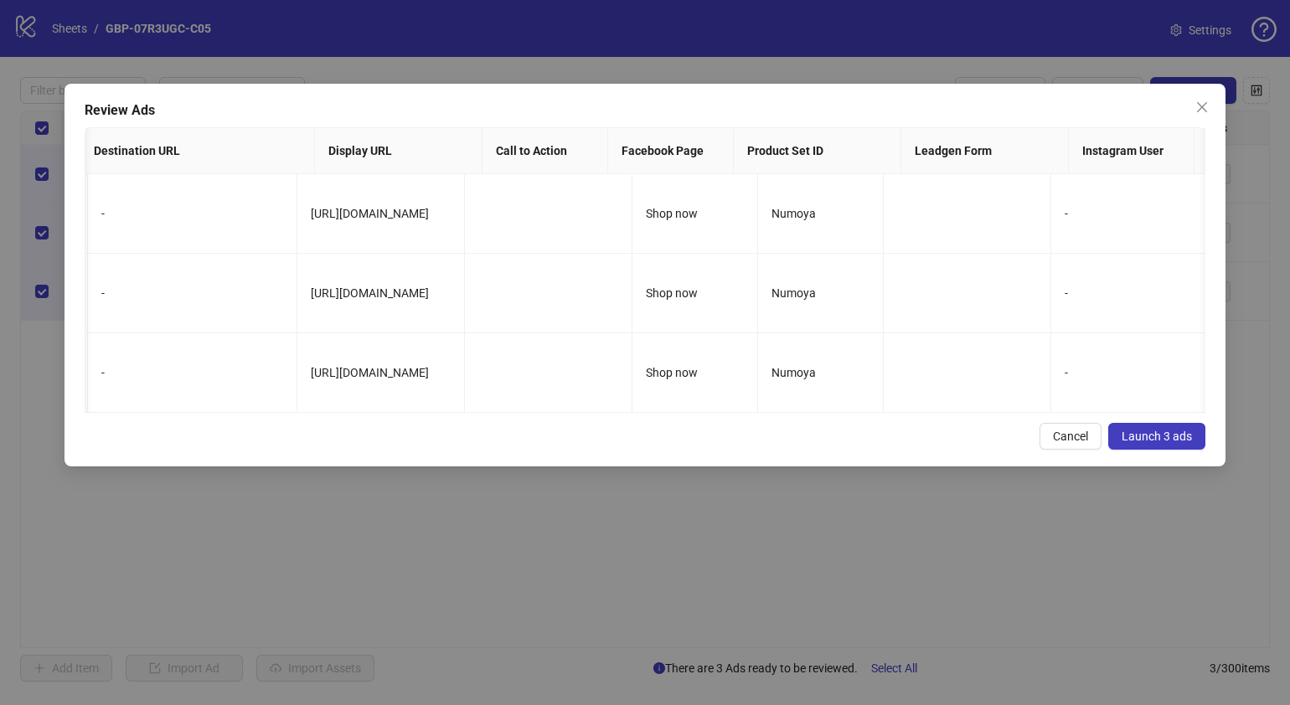
scroll to position [0, 1343]
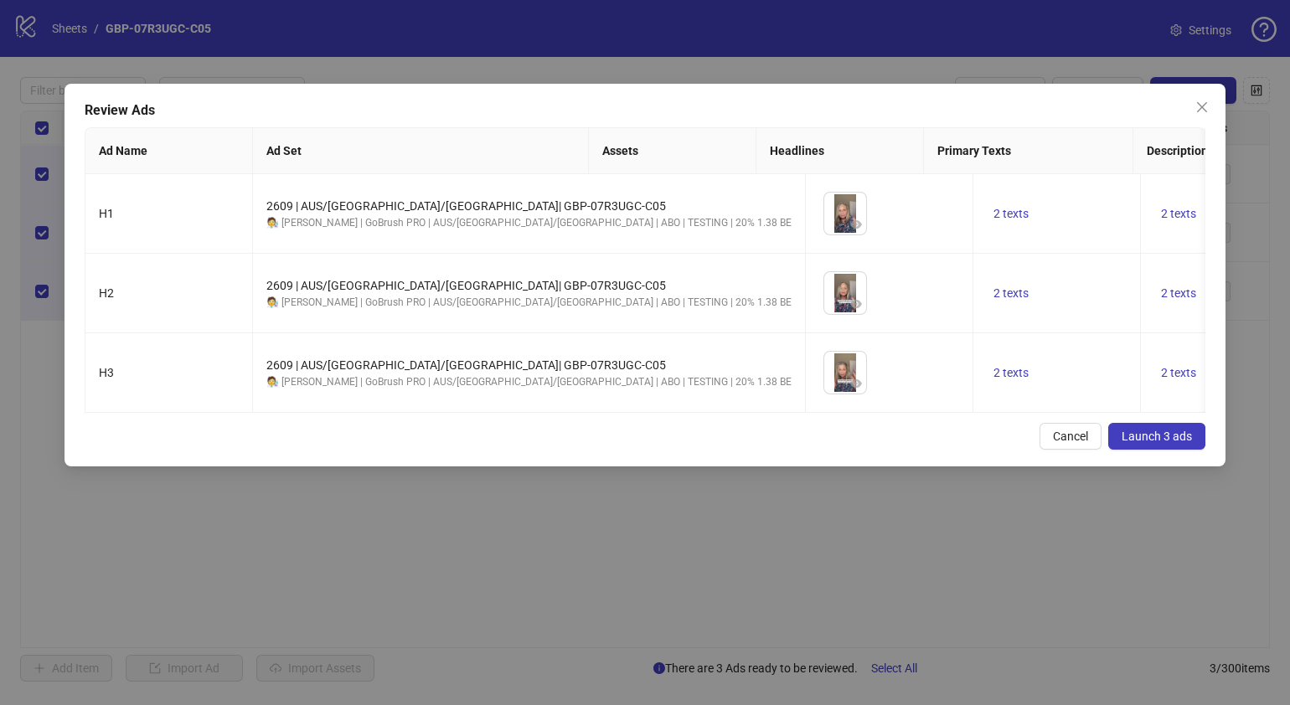
click at [1156, 450] on button "Launch 3 ads" at bounding box center [1156, 436] width 97 height 27
